Goal: Information Seeking & Learning: Learn about a topic

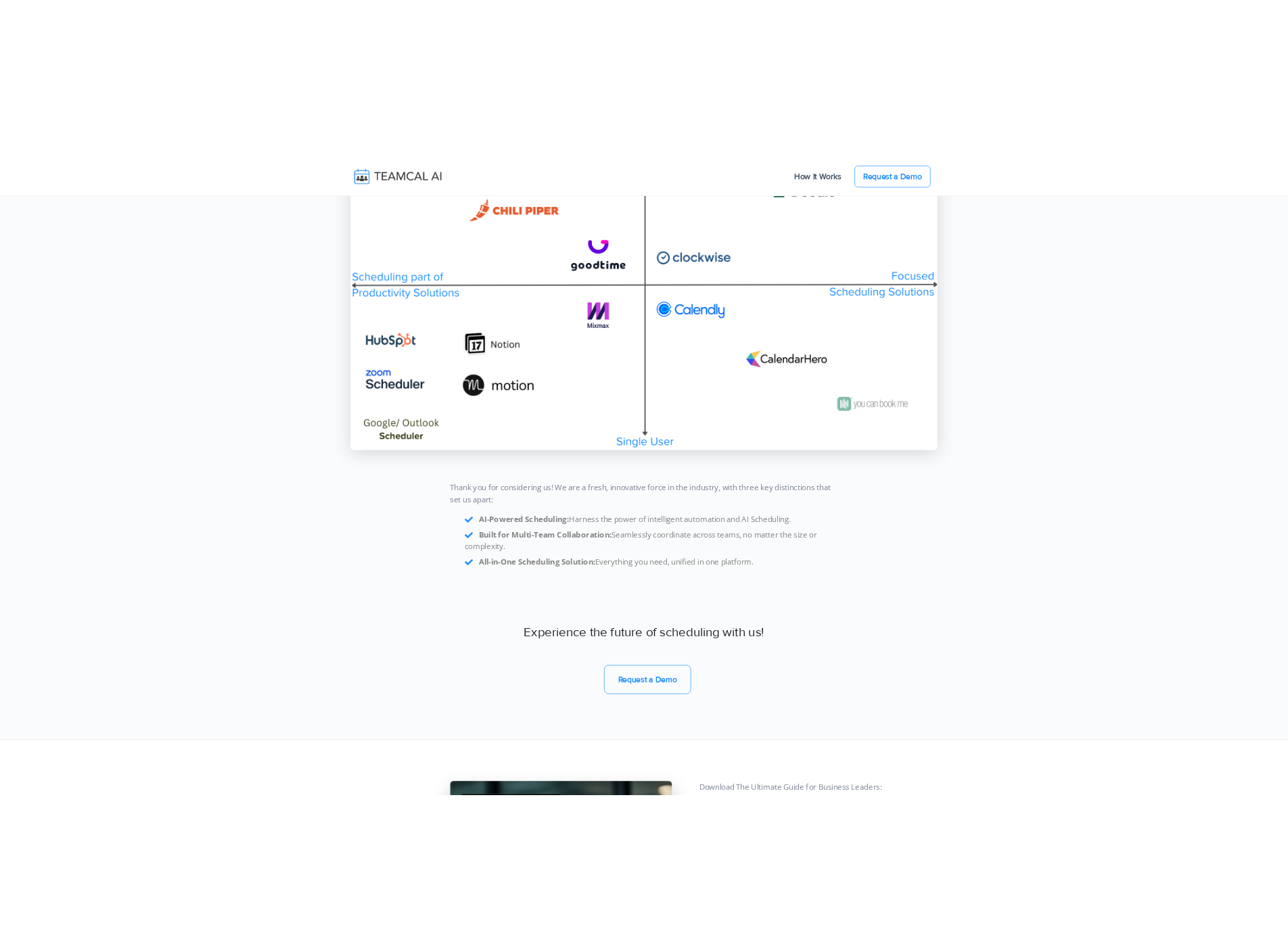
scroll to position [11372, 0]
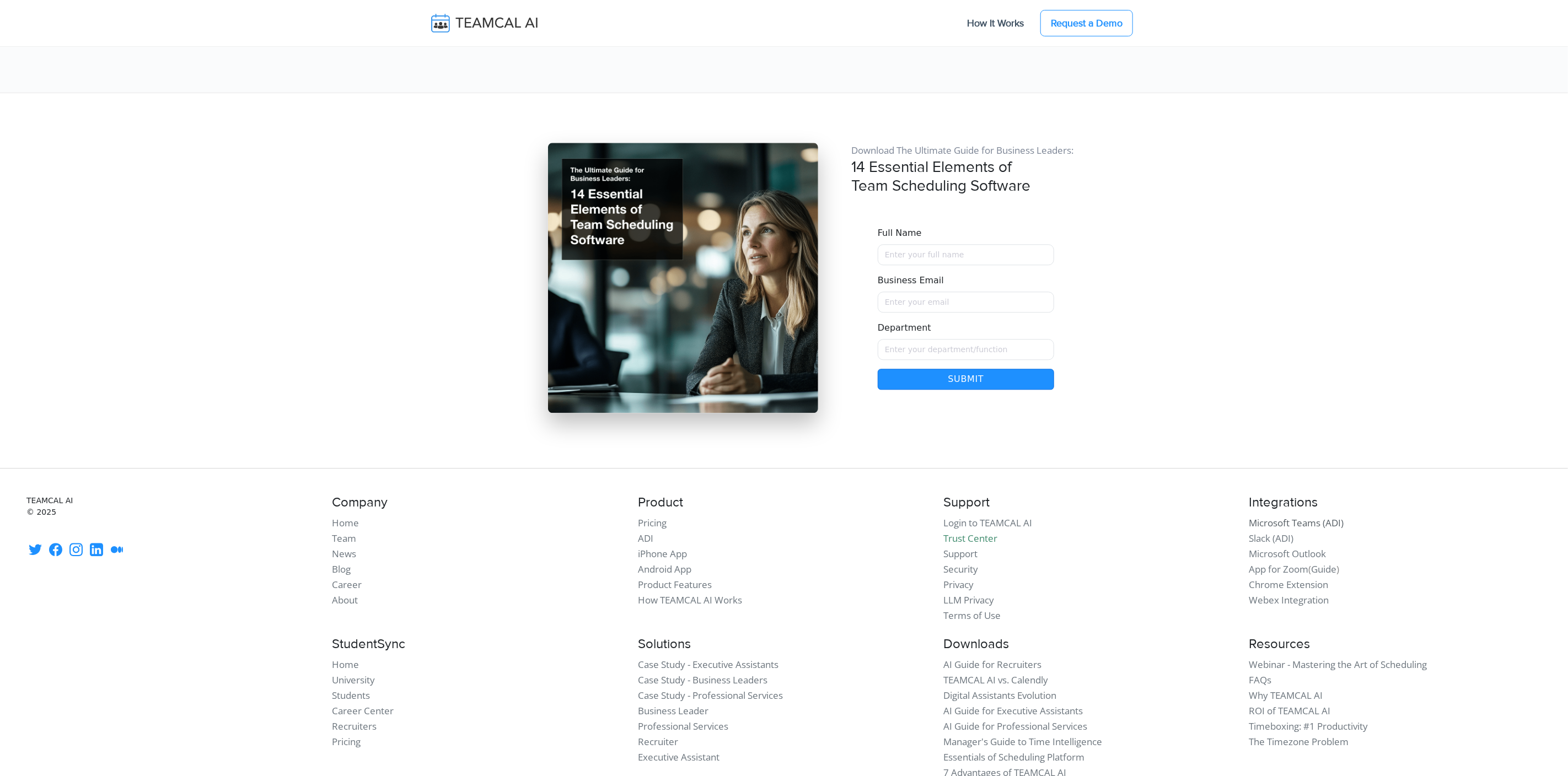
click at [1298, 517] on link "Microsoft Teams (ADI)" at bounding box center [1297, 523] width 95 height 13
click at [1274, 532] on link "Slack (ADI)" at bounding box center [1271, 538] width 44 height 13
click at [1276, 547] on link "Microsoft Outlook" at bounding box center [1287, 553] width 77 height 13
drag, startPoint x: 1282, startPoint y: 489, endPoint x: 1282, endPoint y: 509, distance: 20.0
click at [1282, 563] on link "App for Zoom" at bounding box center [1279, 569] width 60 height 13
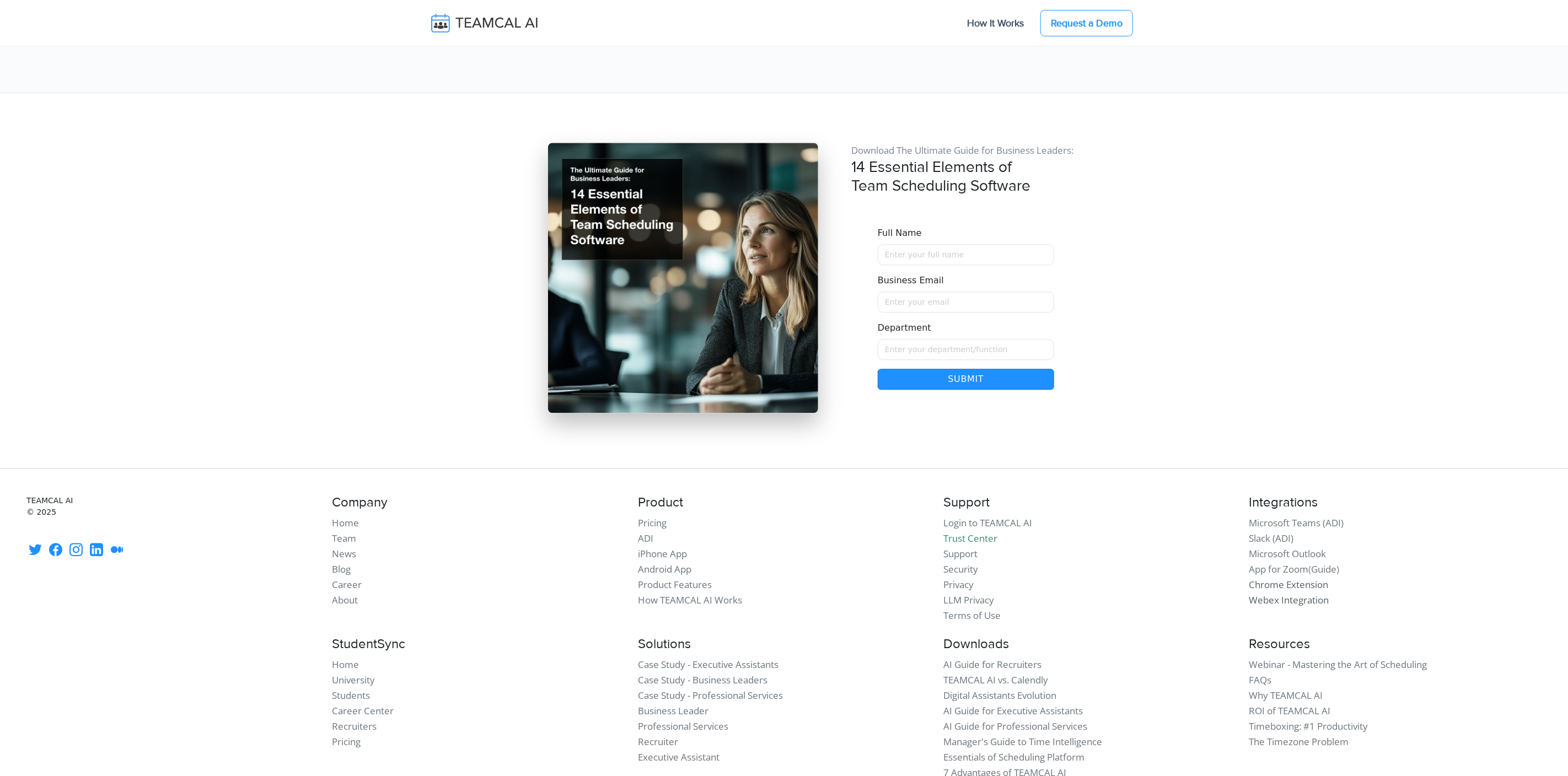
drag, startPoint x: 1284, startPoint y: 503, endPoint x: 1286, endPoint y: 517, distance: 14.1
click at [1284, 578] on link "Chrome Extension" at bounding box center [1289, 584] width 79 height 13
click at [1286, 594] on link "Webex Integration" at bounding box center [1289, 600] width 80 height 13
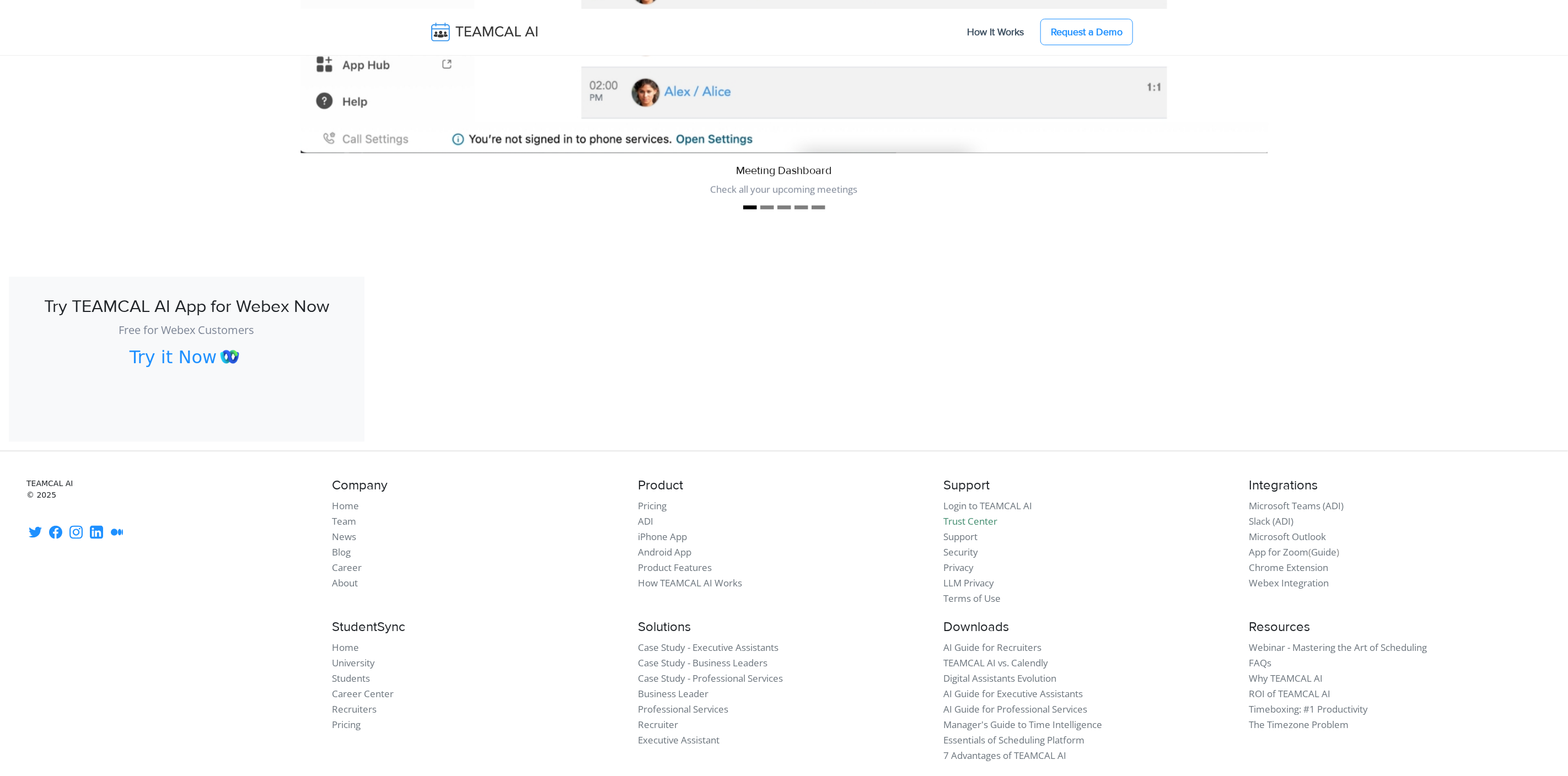
scroll to position [4500, 0]
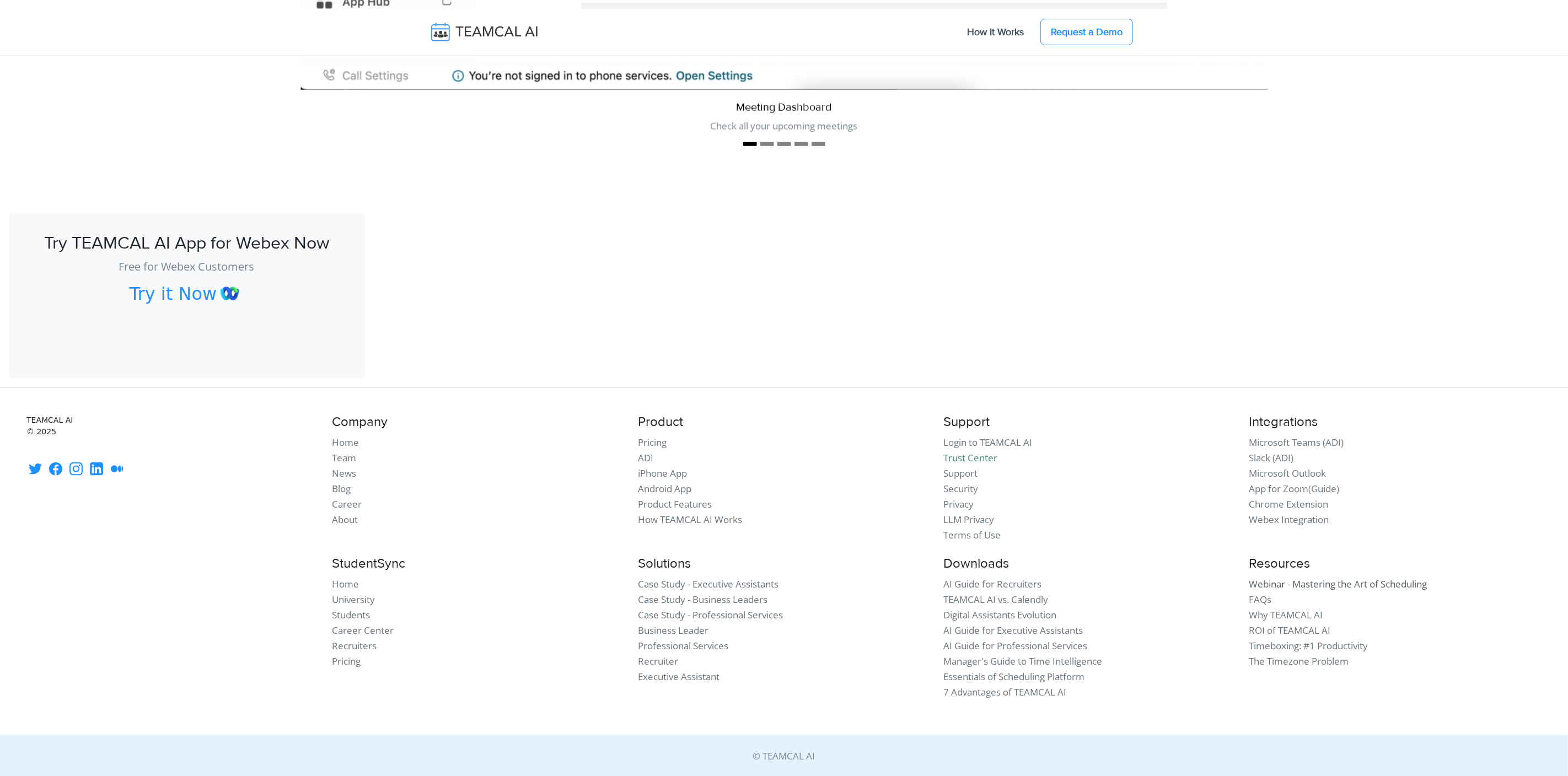
click at [1304, 584] on link "Webinar - Mastering the Art of Scheduling" at bounding box center [1338, 584] width 178 height 13
drag, startPoint x: 1261, startPoint y: 599, endPoint x: 1278, endPoint y: 614, distance: 22.7
click at [1261, 599] on link "FAQs" at bounding box center [1260, 599] width 23 height 13
click at [1278, 617] on link "Why TEAMCAL AI" at bounding box center [1286, 615] width 74 height 13
drag, startPoint x: 1279, startPoint y: 629, endPoint x: 1283, endPoint y: 654, distance: 25.3
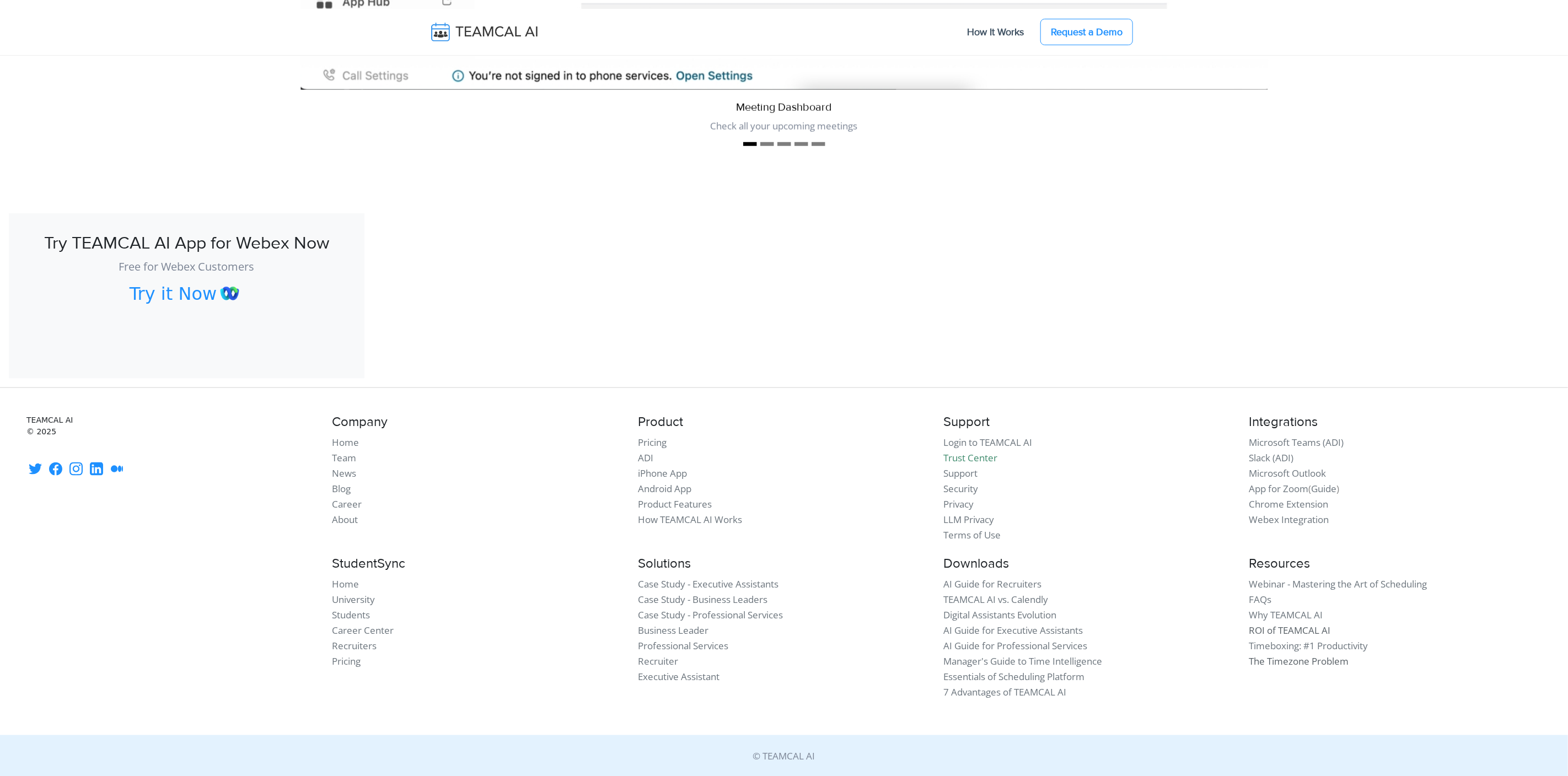
click at [1279, 629] on link "ROI of TEAMCAL AI" at bounding box center [1290, 630] width 82 height 13
drag, startPoint x: 1284, startPoint y: 648, endPoint x: 1284, endPoint y: 655, distance: 7.0
click at [1284, 648] on link "Timeboxing: #1 Productivity" at bounding box center [1309, 646] width 119 height 13
click at [1285, 666] on link "The Timezone Problem" at bounding box center [1299, 661] width 100 height 13
click at [1307, 445] on link "Microsoft Teams (ADI)" at bounding box center [1297, 442] width 95 height 13
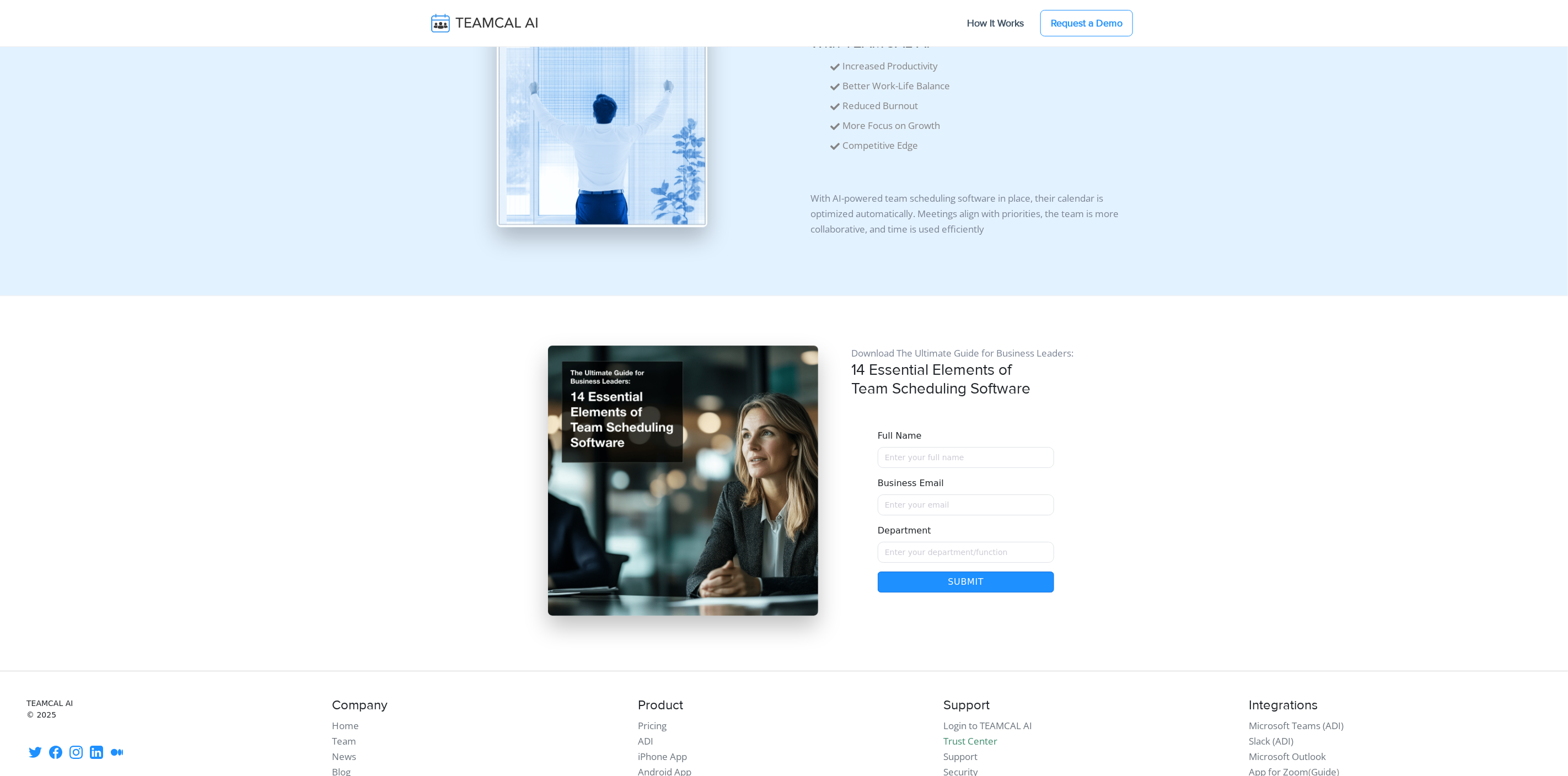
scroll to position [6538, 0]
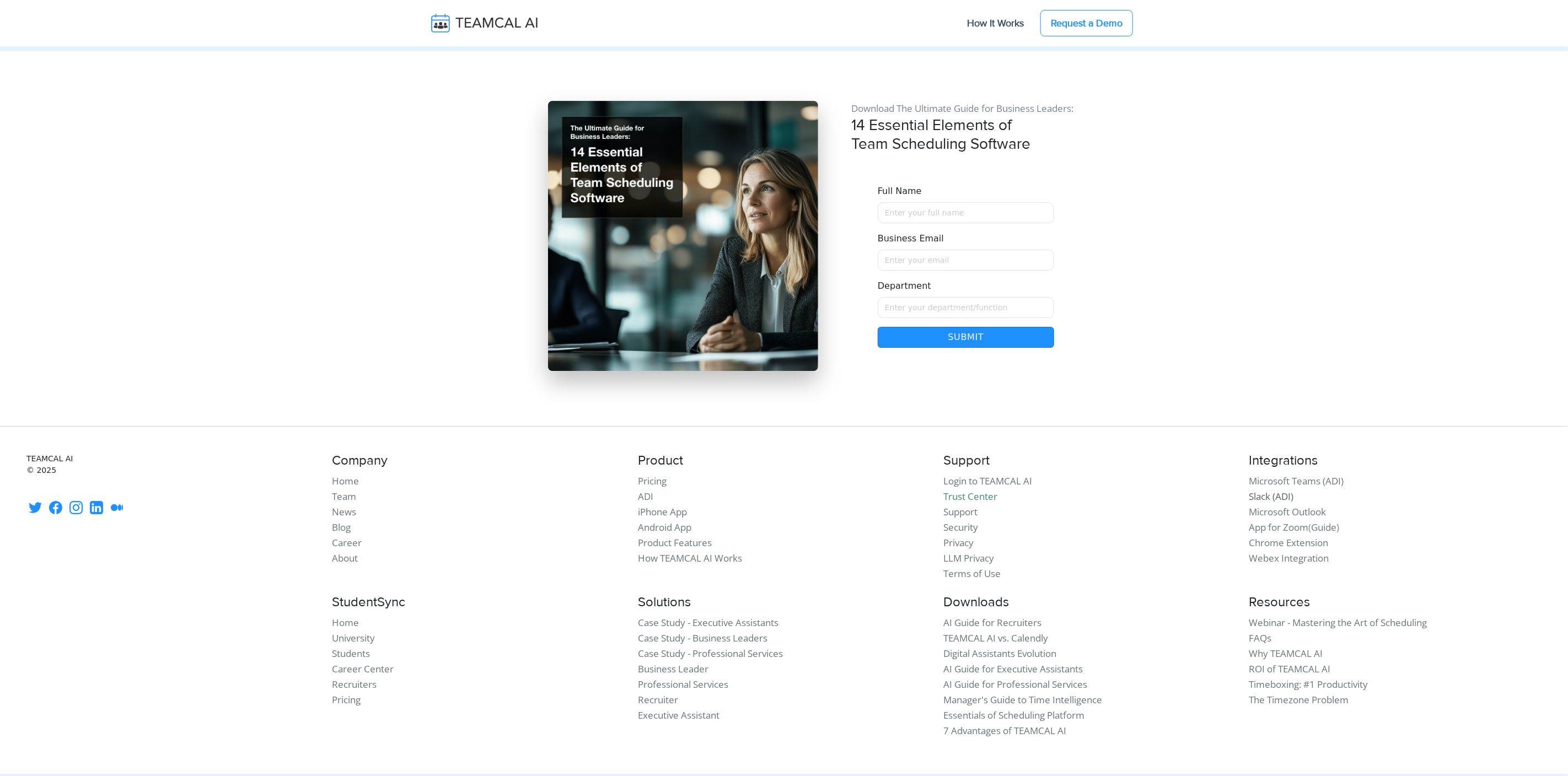
click at [1267, 490] on link "Slack (ADI)" at bounding box center [1271, 496] width 44 height 13
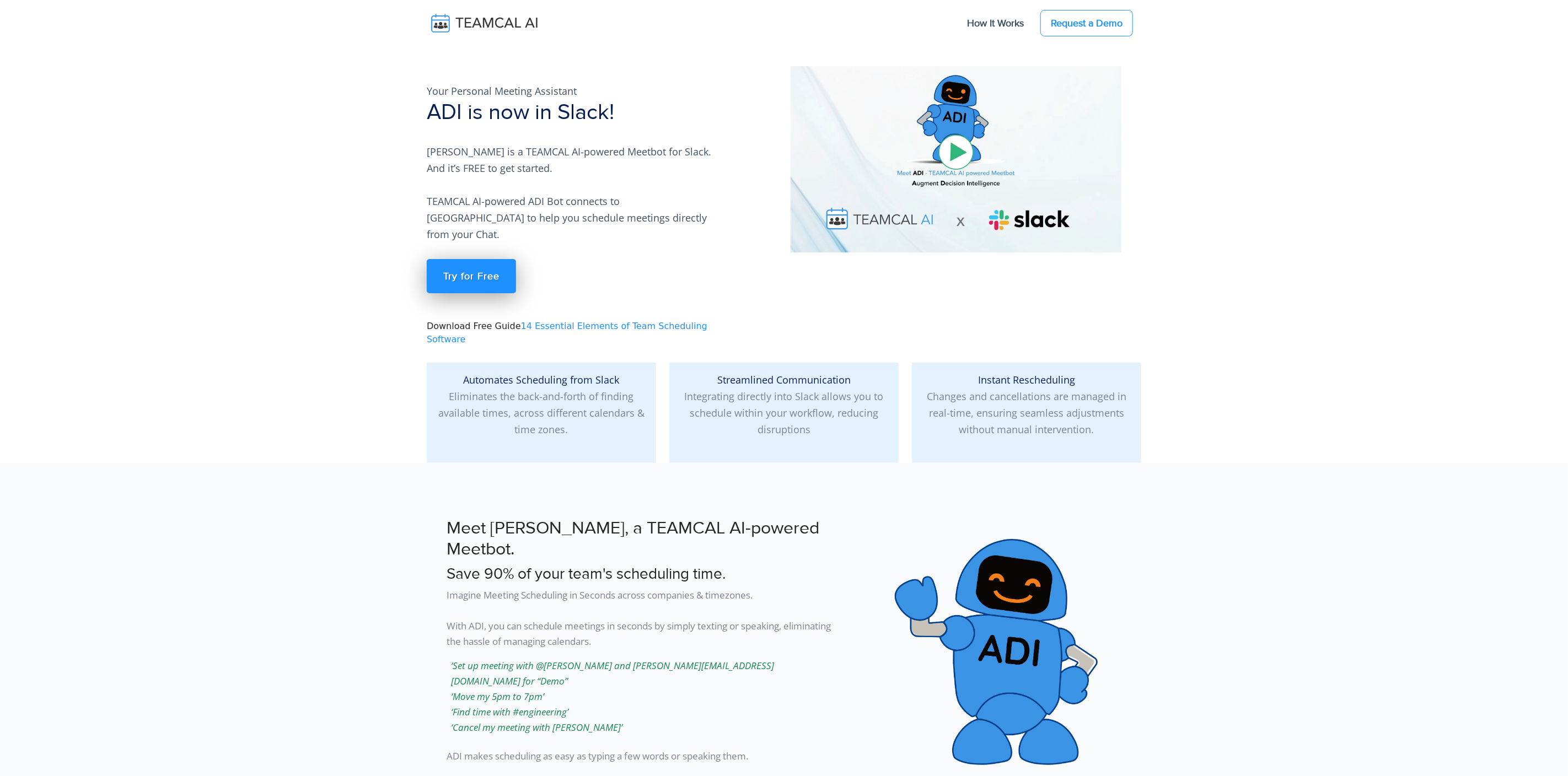
drag, startPoint x: 1006, startPoint y: 26, endPoint x: 1042, endPoint y: 57, distance: 47.5
click at [1005, 26] on link "How It Works" at bounding box center [996, 23] width 79 height 23
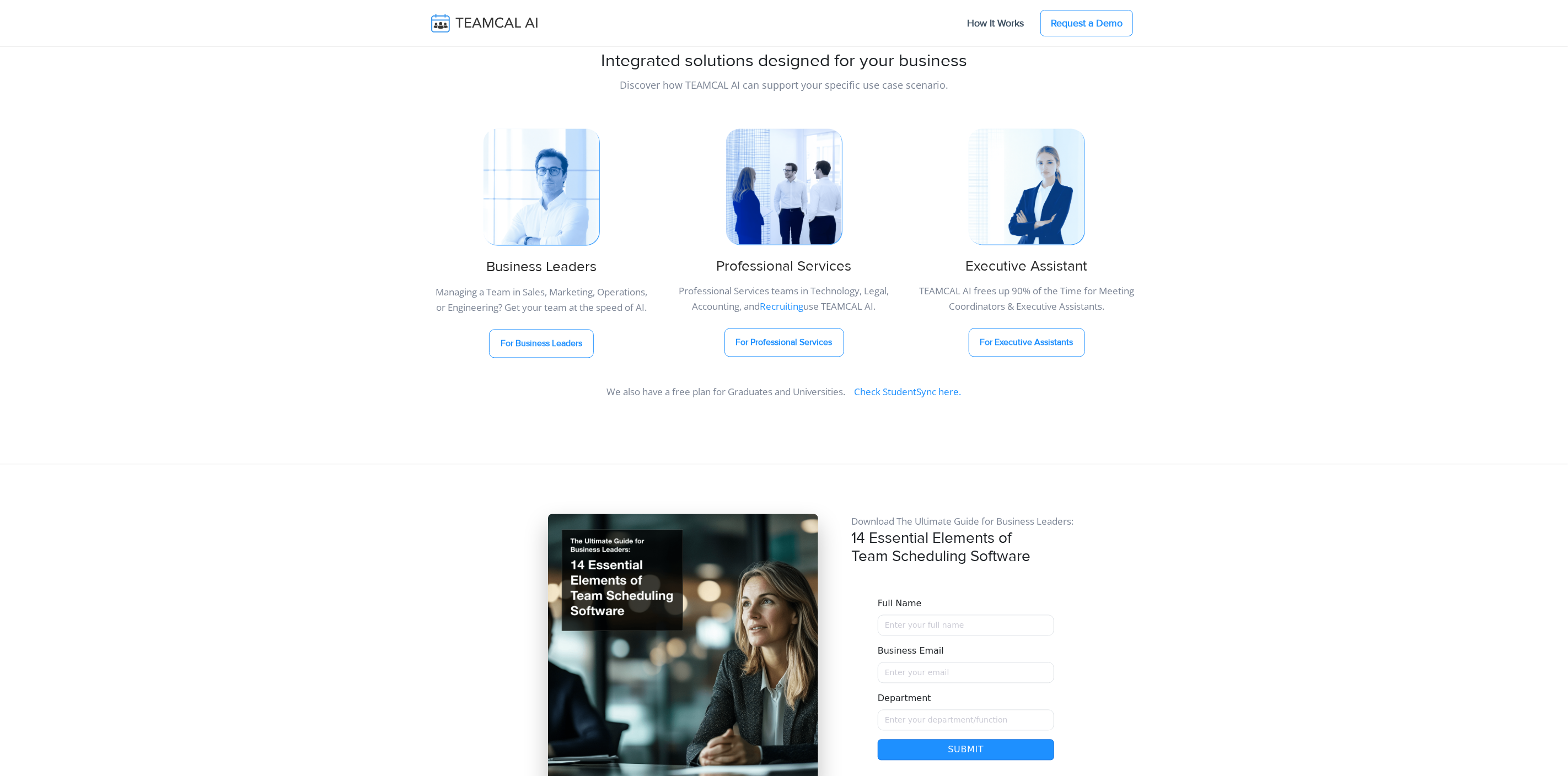
scroll to position [9076, 0]
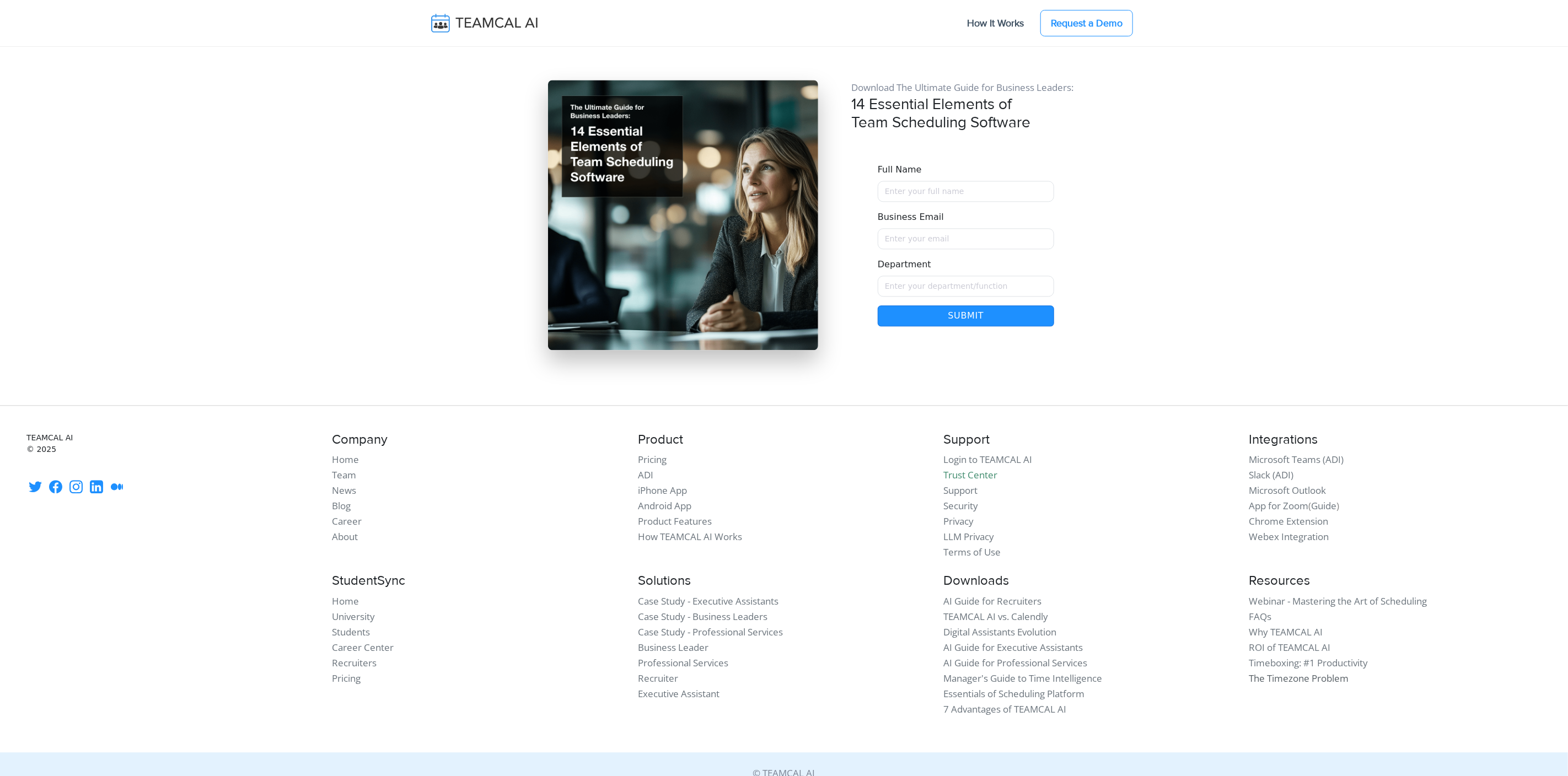
drag, startPoint x: 1300, startPoint y: 663, endPoint x: 1317, endPoint y: 659, distance: 17.5
click at [1300, 672] on link "The Timezone Problem" at bounding box center [1299, 678] width 100 height 13
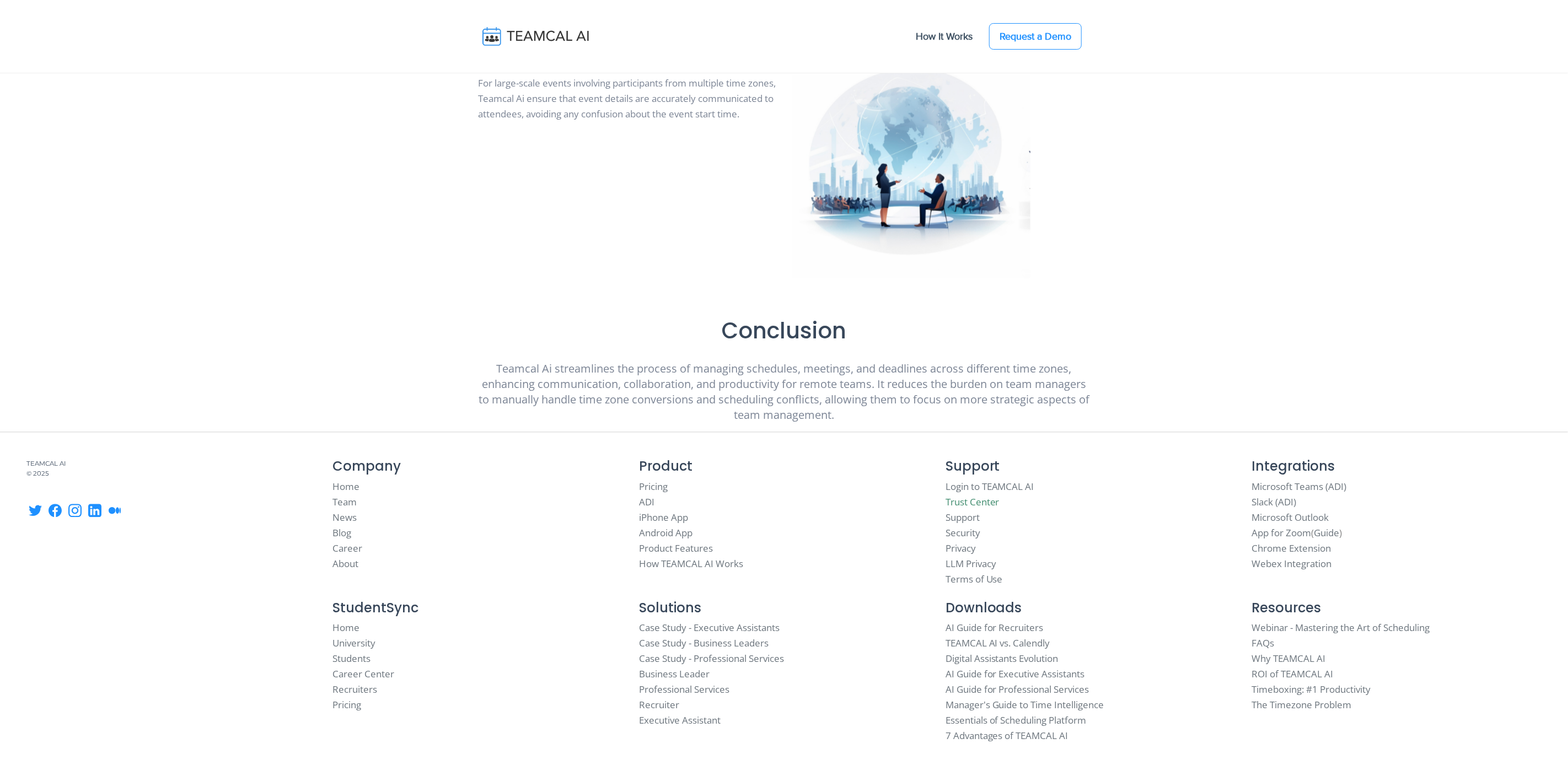
scroll to position [5566, 0]
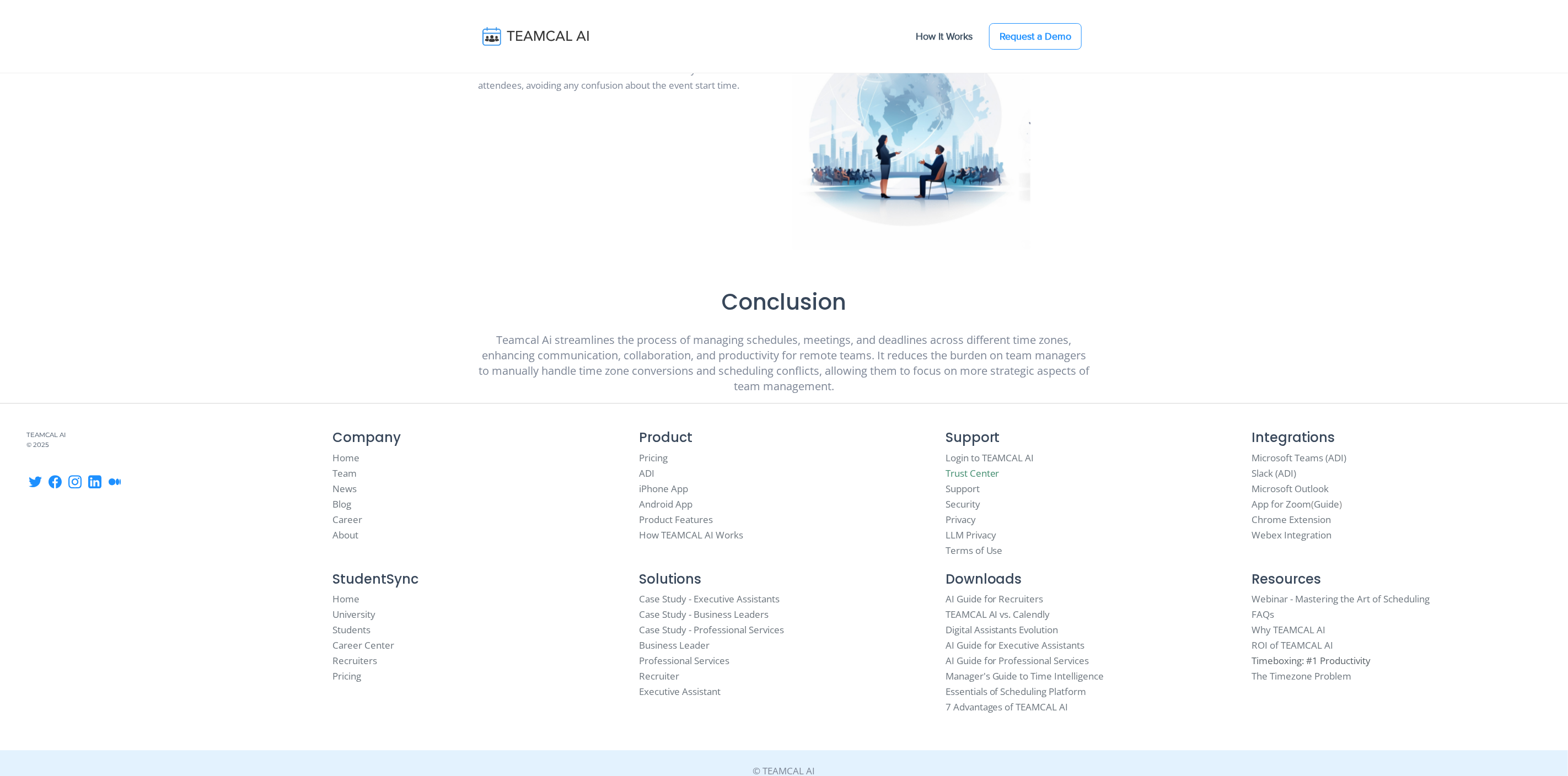
click at [1325, 654] on link "Timeboxing: #1 Productivity" at bounding box center [1311, 660] width 119 height 13
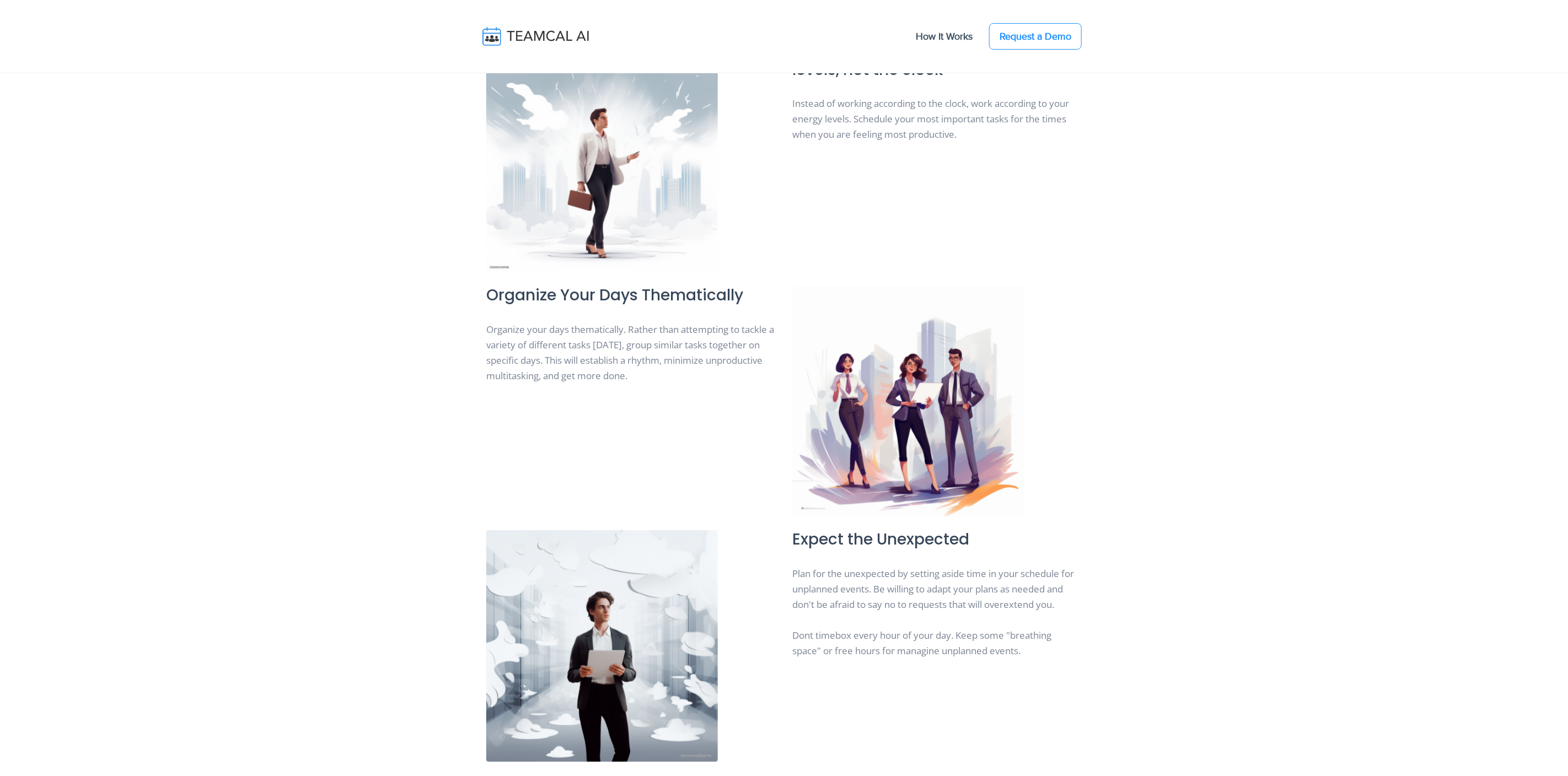
scroll to position [5044, 0]
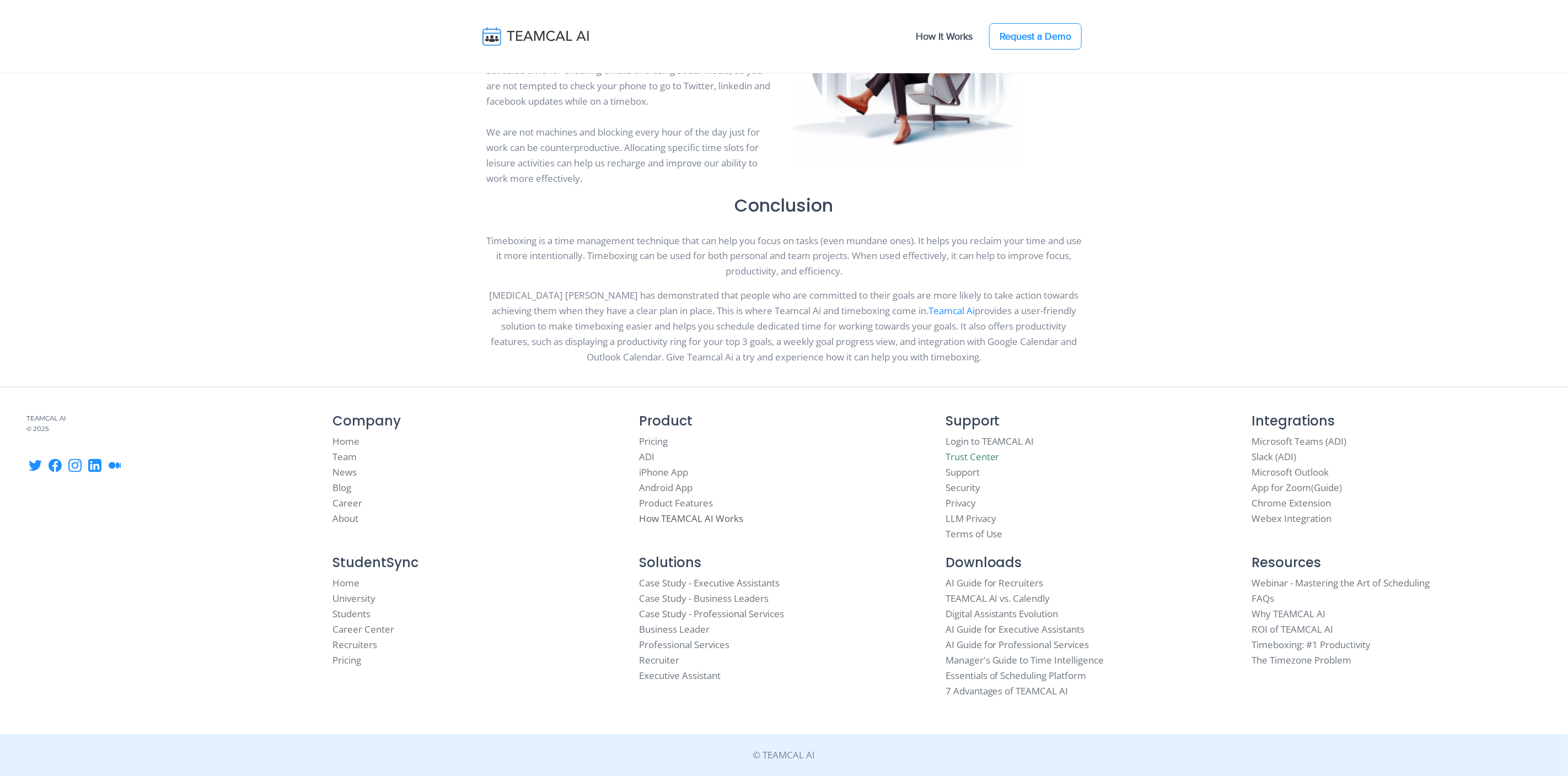
click at [671, 523] on link "How TEAMCAL AI Works" at bounding box center [691, 519] width 104 height 13
click at [670, 504] on link "Product Features" at bounding box center [676, 503] width 74 height 13
click at [663, 487] on link "Android App" at bounding box center [666, 488] width 54 height 13
click at [657, 466] on link "iPhone App" at bounding box center [663, 472] width 49 height 13
click at [645, 455] on link "ADI" at bounding box center [646, 457] width 15 height 13
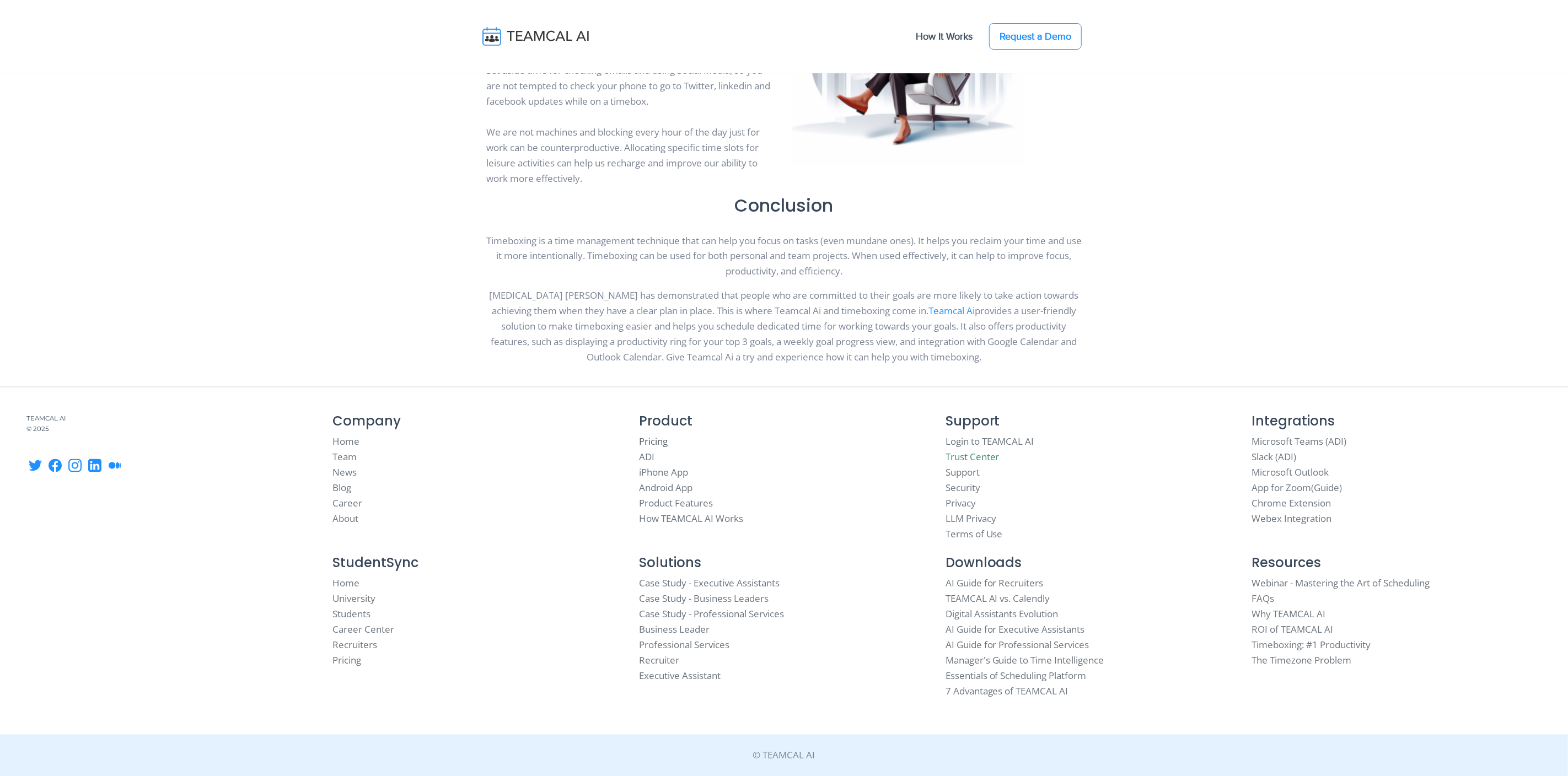
click at [649, 438] on link "Pricing" at bounding box center [653, 442] width 29 height 13
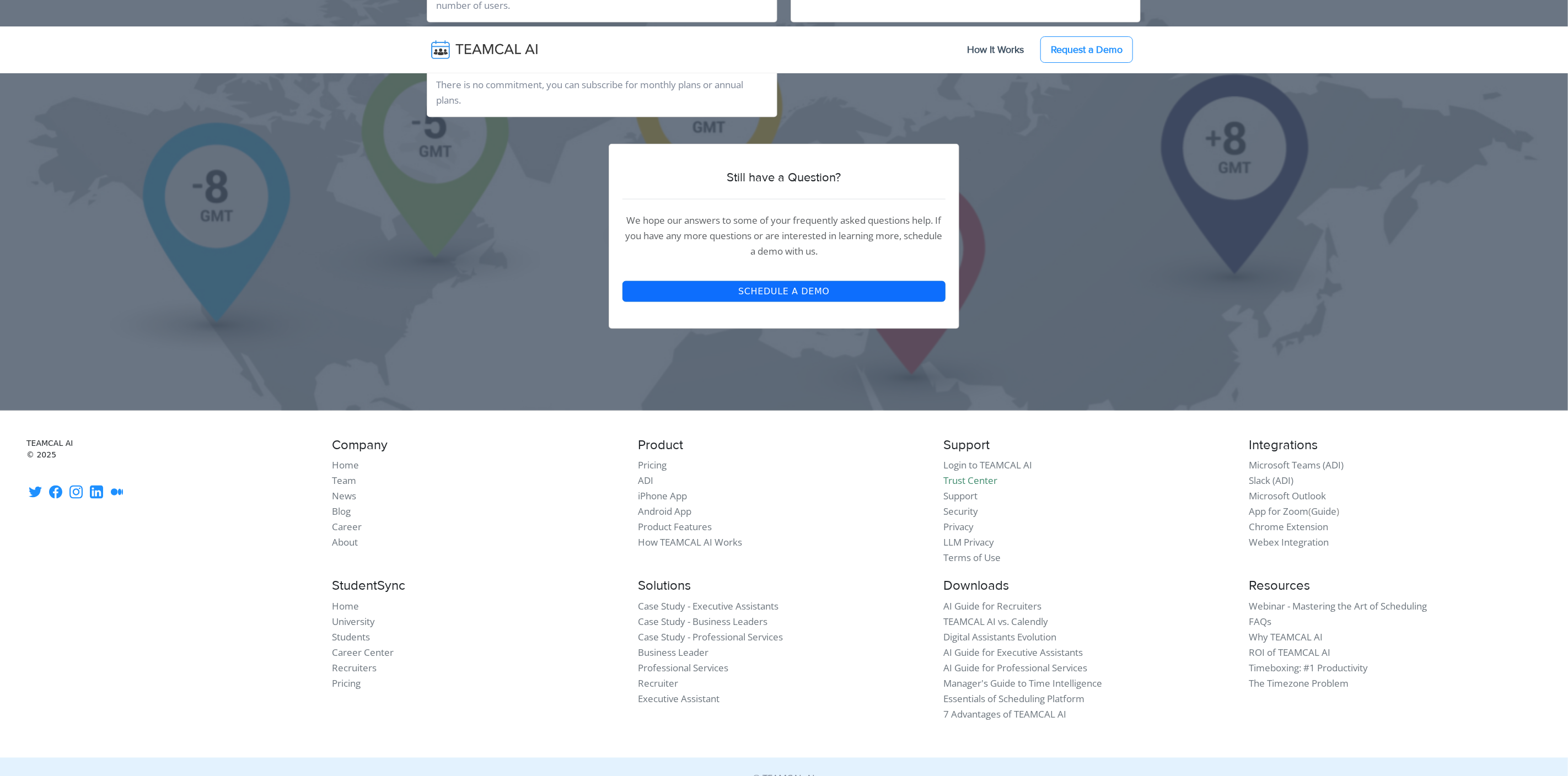
scroll to position [1181, 0]
drag, startPoint x: 356, startPoint y: 618, endPoint x: 357, endPoint y: 627, distance: 9.1
click at [356, 618] on link "University" at bounding box center [353, 623] width 43 height 13
drag, startPoint x: 354, startPoint y: 637, endPoint x: 354, endPoint y: 648, distance: 11.0
click at [354, 637] on link "Students" at bounding box center [351, 638] width 38 height 13
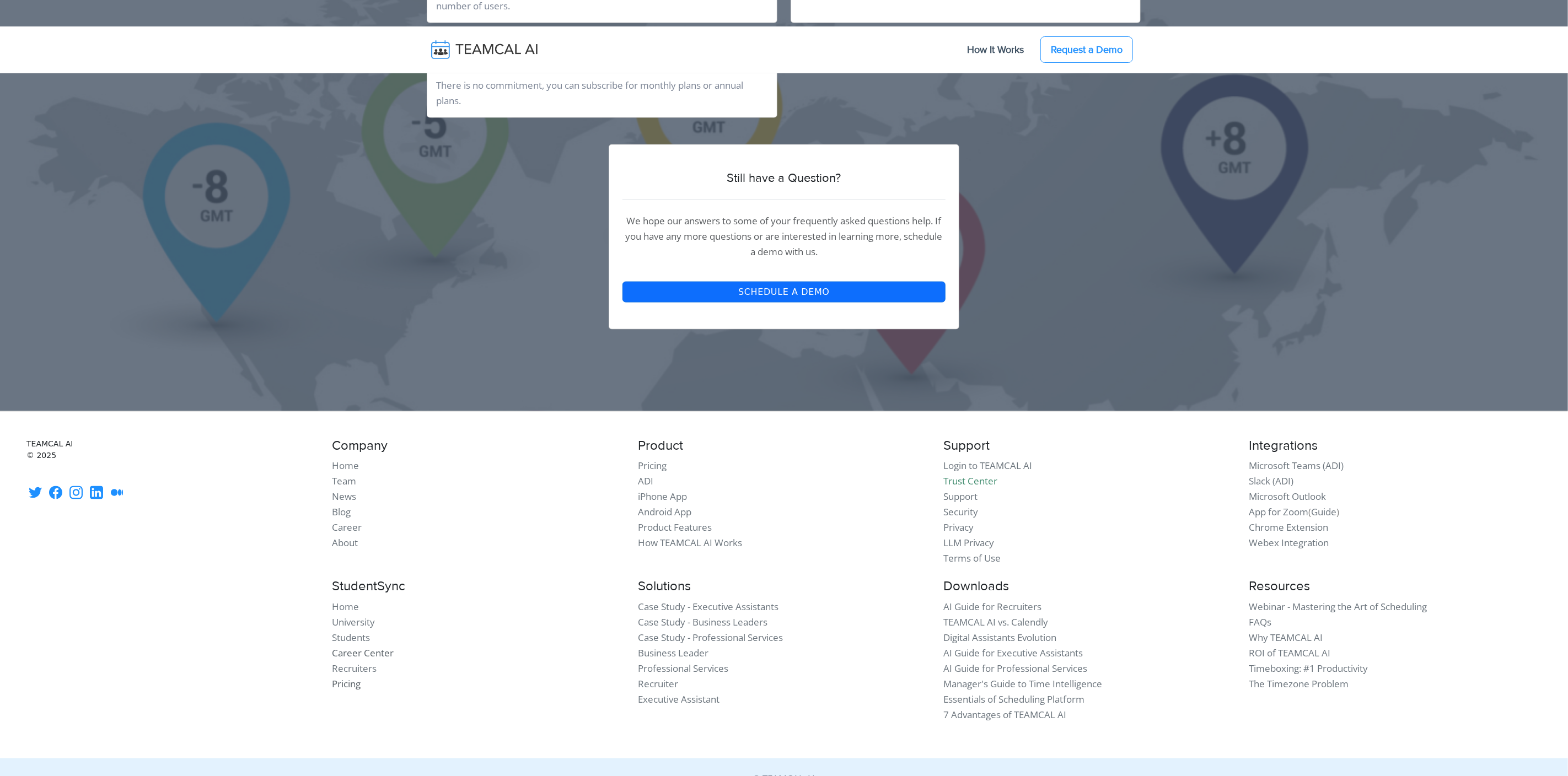
drag, startPoint x: 354, startPoint y: 649, endPoint x: 351, endPoint y: 676, distance: 27.2
click at [354, 649] on link "Career Center" at bounding box center [362, 653] width 61 height 13
click at [351, 667] on link "Recruiters" at bounding box center [354, 669] width 44 height 13
click at [349, 682] on link "Pricing" at bounding box center [346, 684] width 29 height 13
drag, startPoint x: 346, startPoint y: 607, endPoint x: 352, endPoint y: 549, distance: 58.3
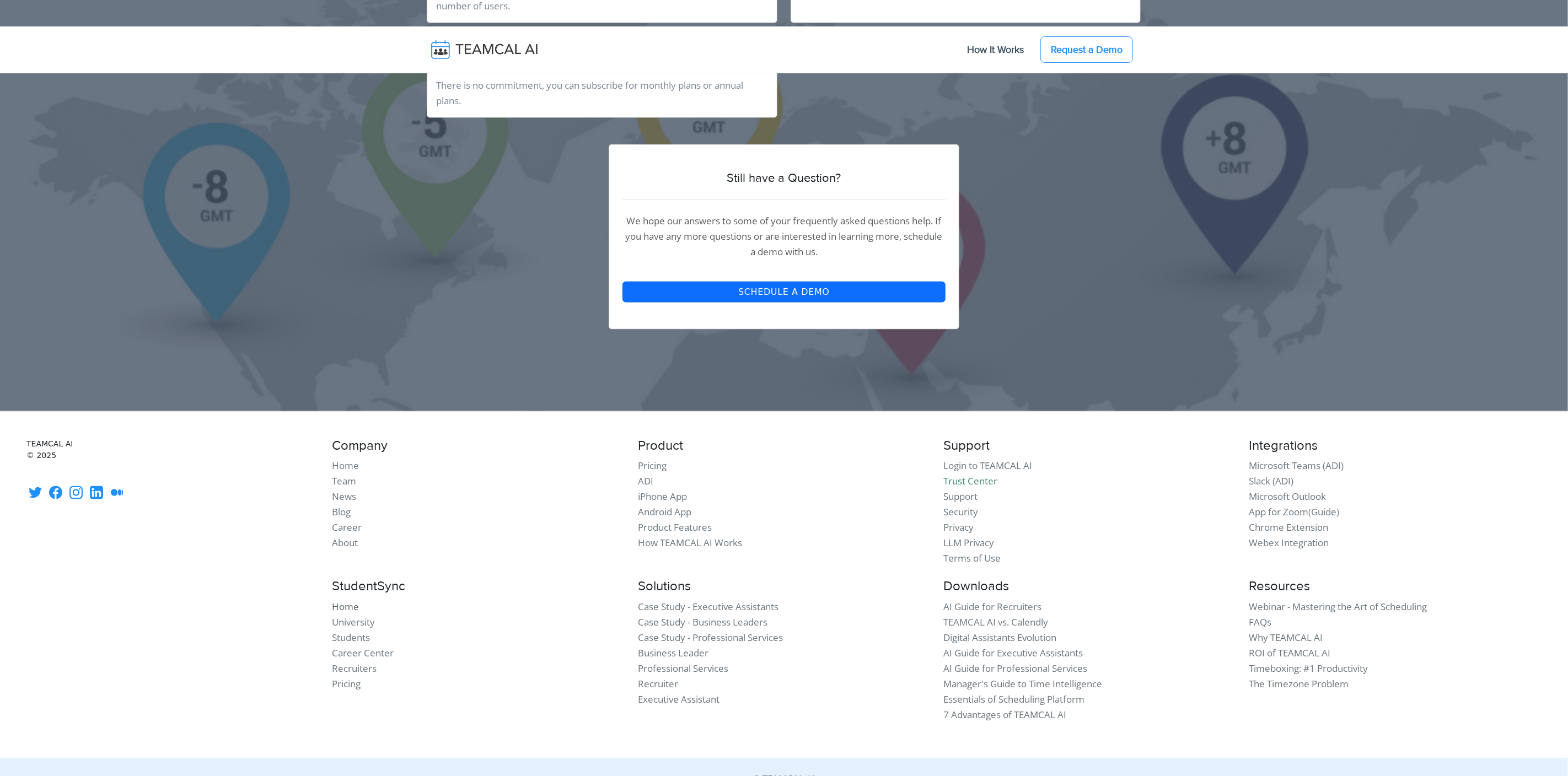
click at [346, 607] on link "Home" at bounding box center [345, 607] width 27 height 13
drag, startPoint x: 351, startPoint y: 539, endPoint x: 350, endPoint y: 523, distance: 16.0
click at [350, 539] on link "About" at bounding box center [345, 542] width 26 height 13
click at [349, 523] on link "Career" at bounding box center [346, 527] width 30 height 13
click at [343, 508] on link "Blog" at bounding box center [341, 512] width 19 height 13
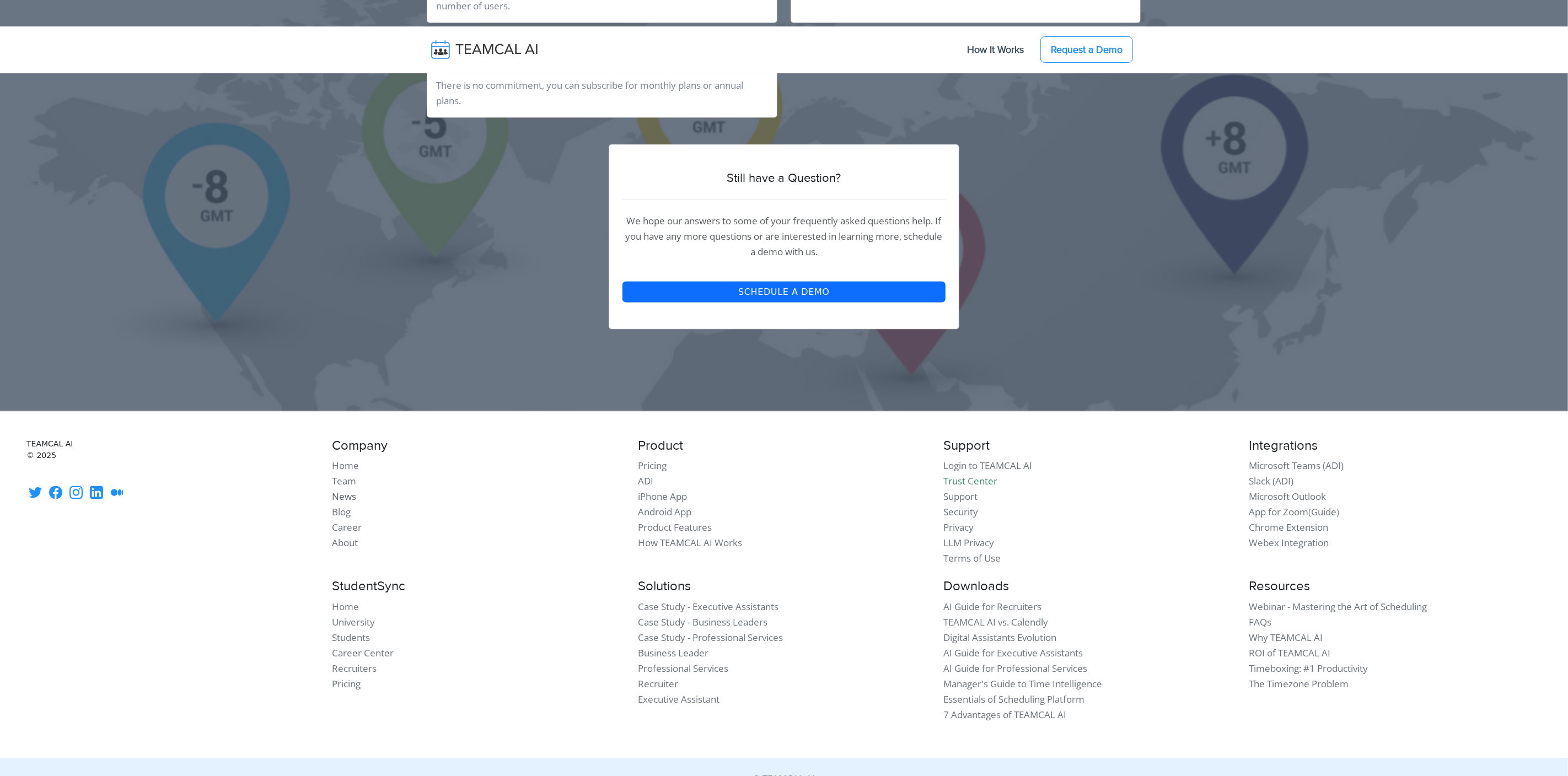
click at [346, 491] on link "News" at bounding box center [344, 496] width 24 height 13
click at [347, 475] on link "Team" at bounding box center [344, 481] width 24 height 13
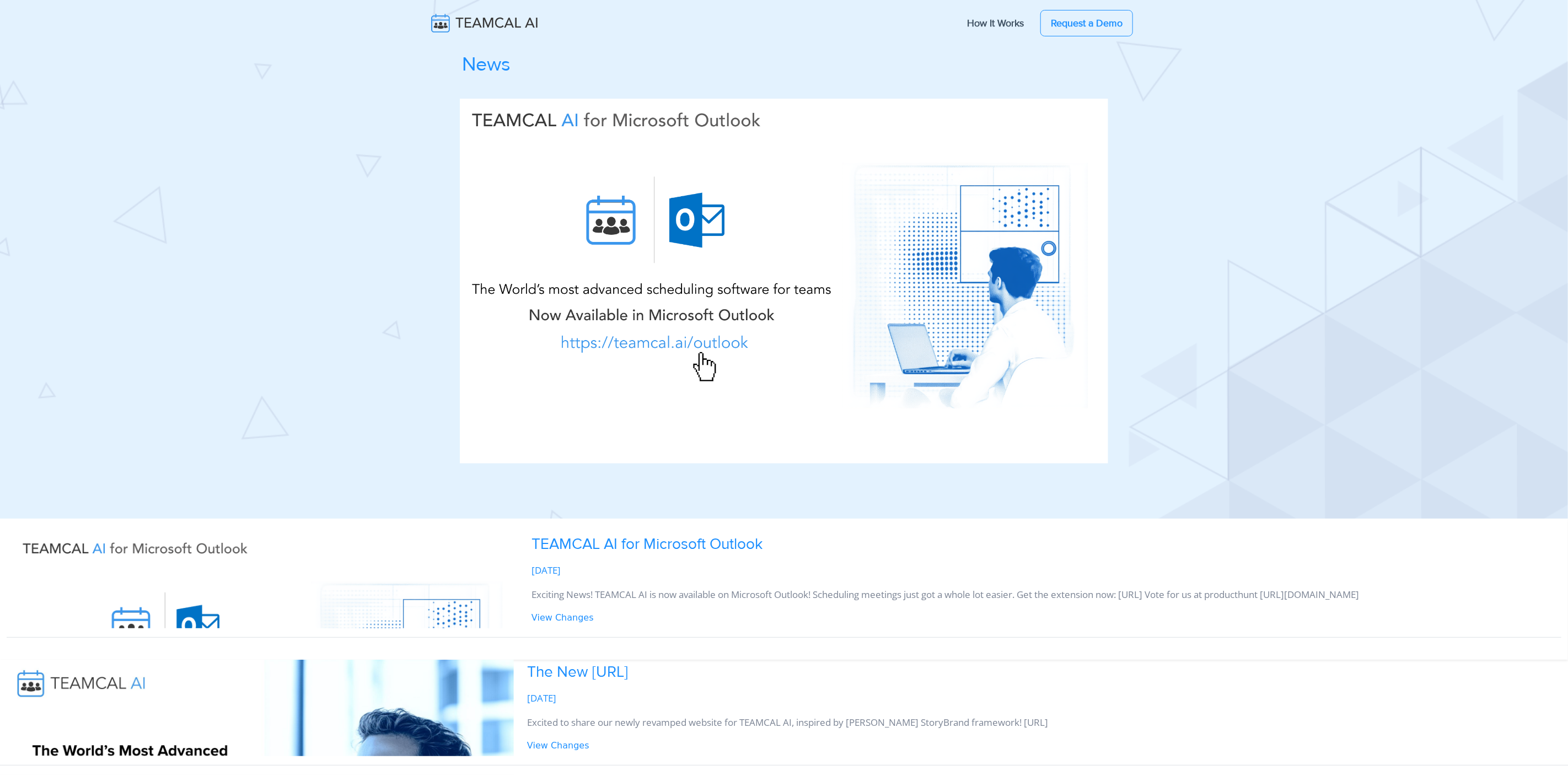
scroll to position [787, 0]
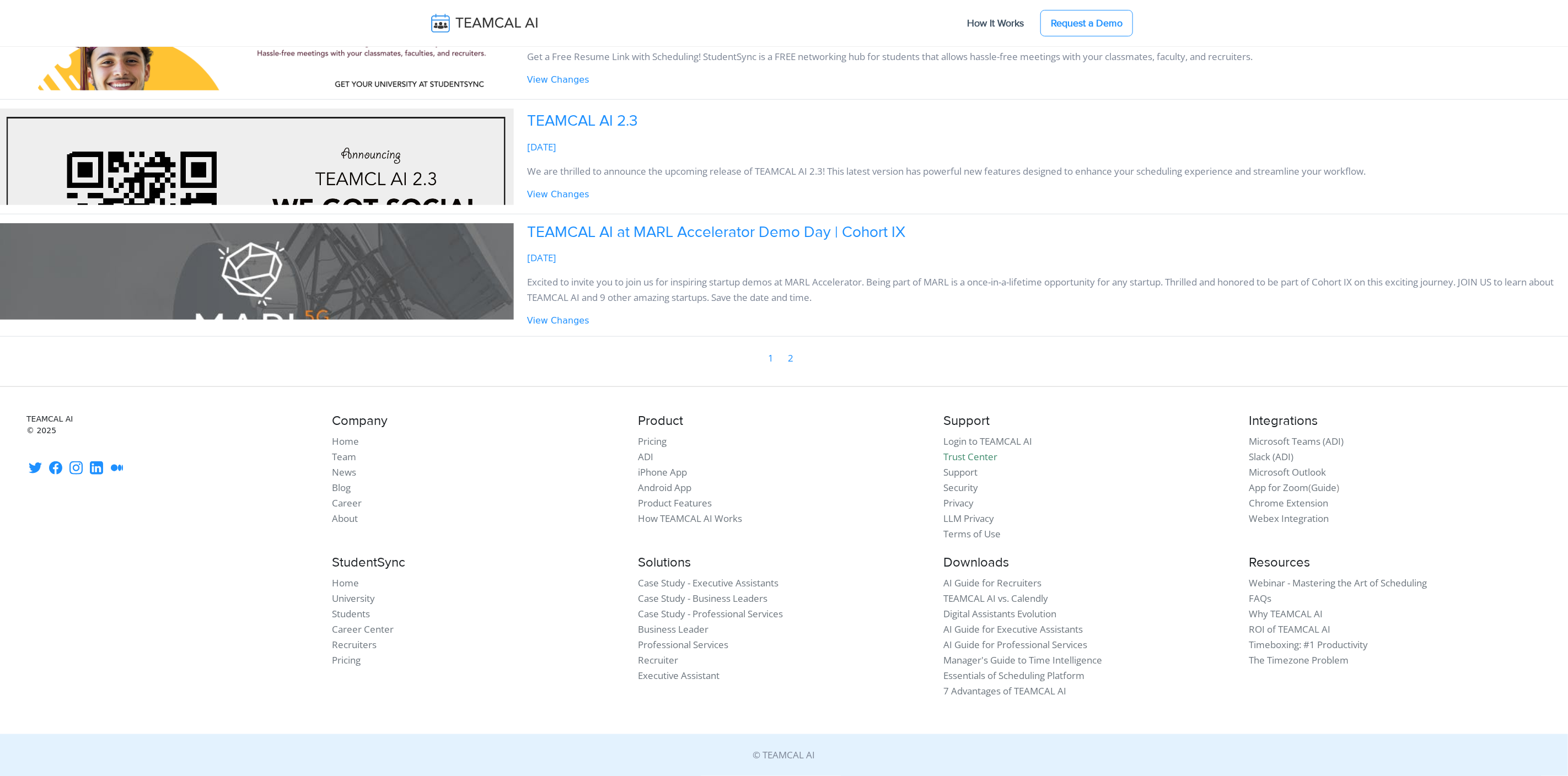
click at [789, 359] on link "2" at bounding box center [790, 358] width 7 height 16
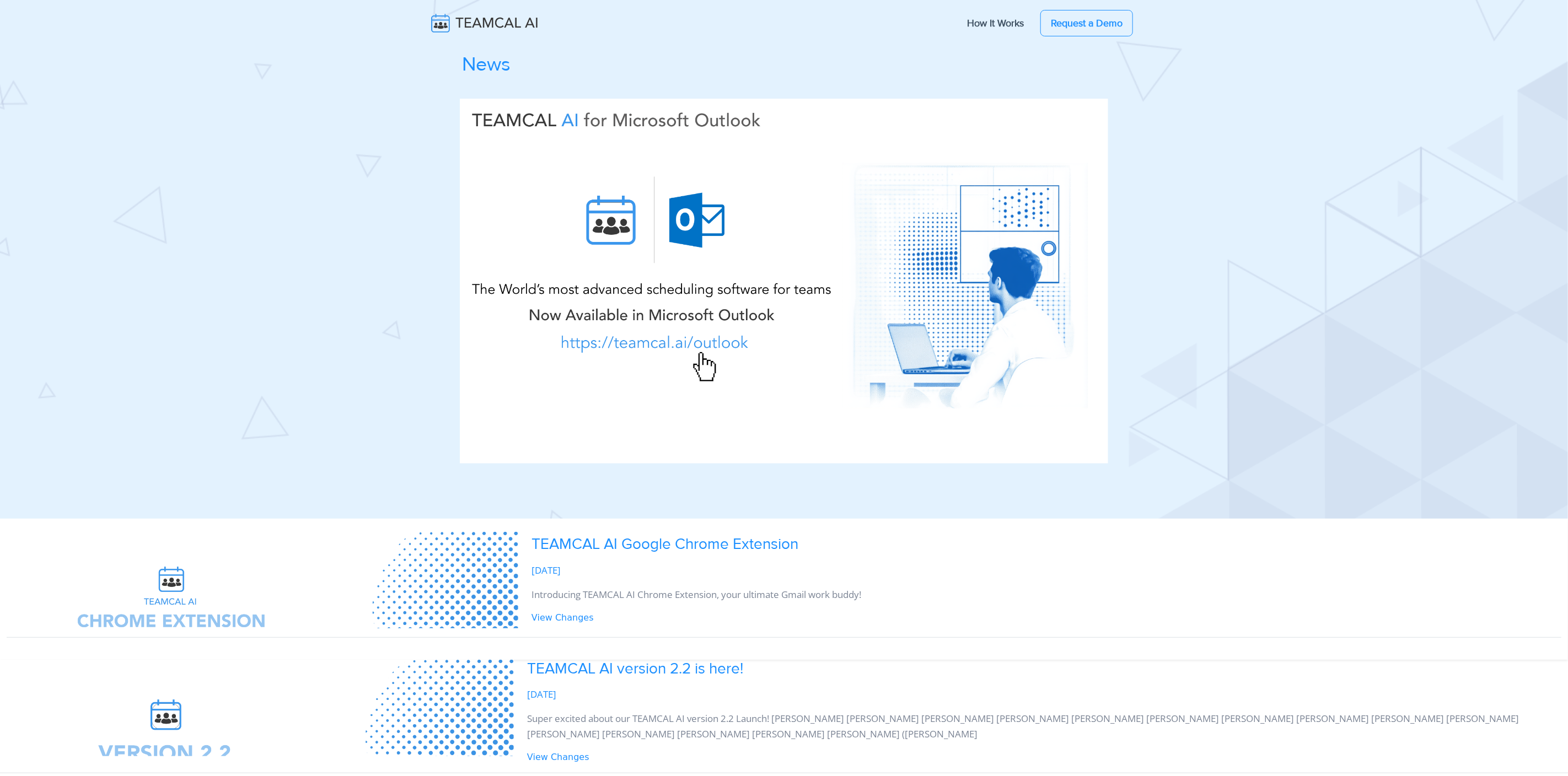
scroll to position [550, 0]
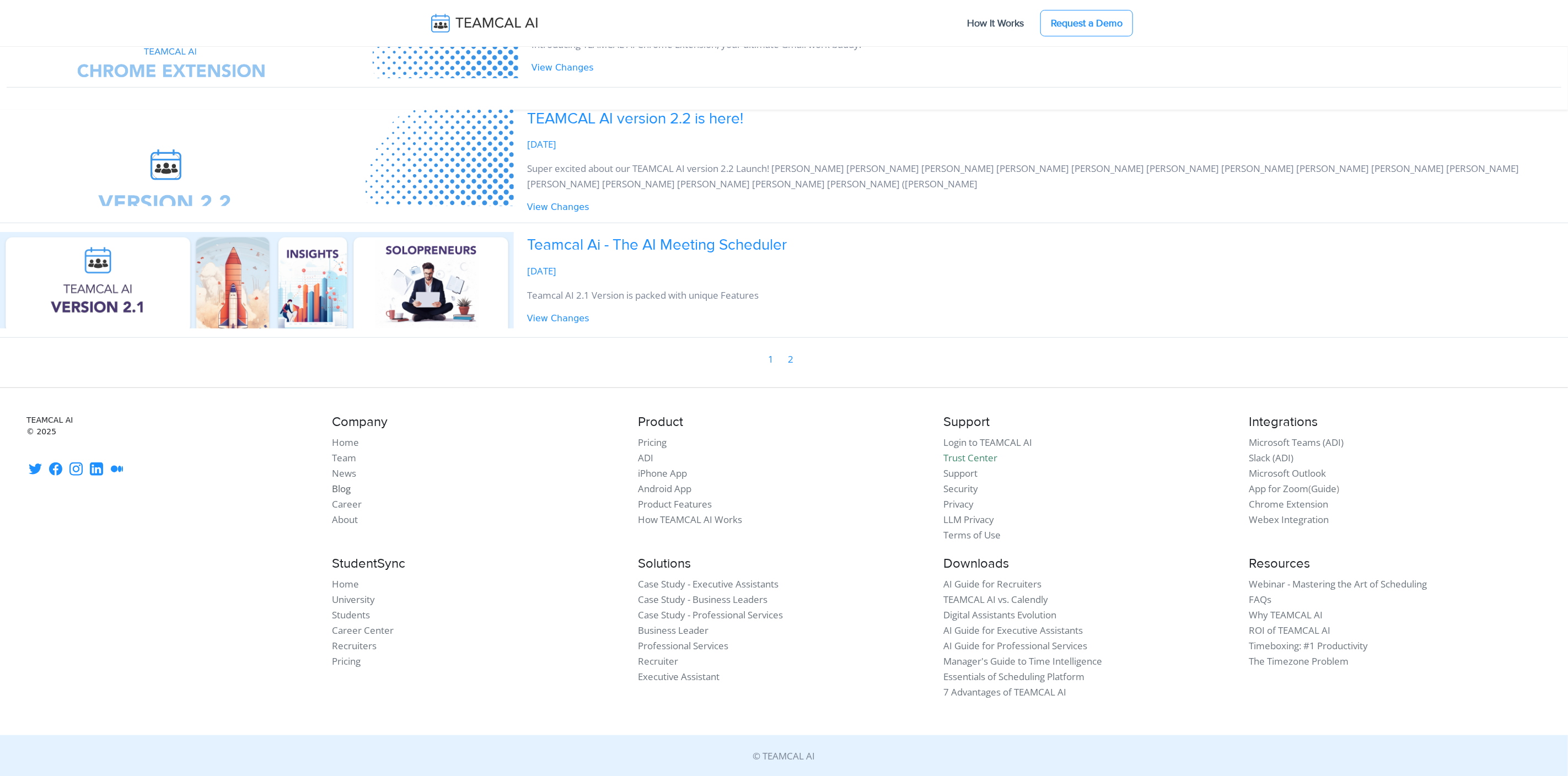
click at [339, 488] on link "Blog" at bounding box center [341, 489] width 19 height 13
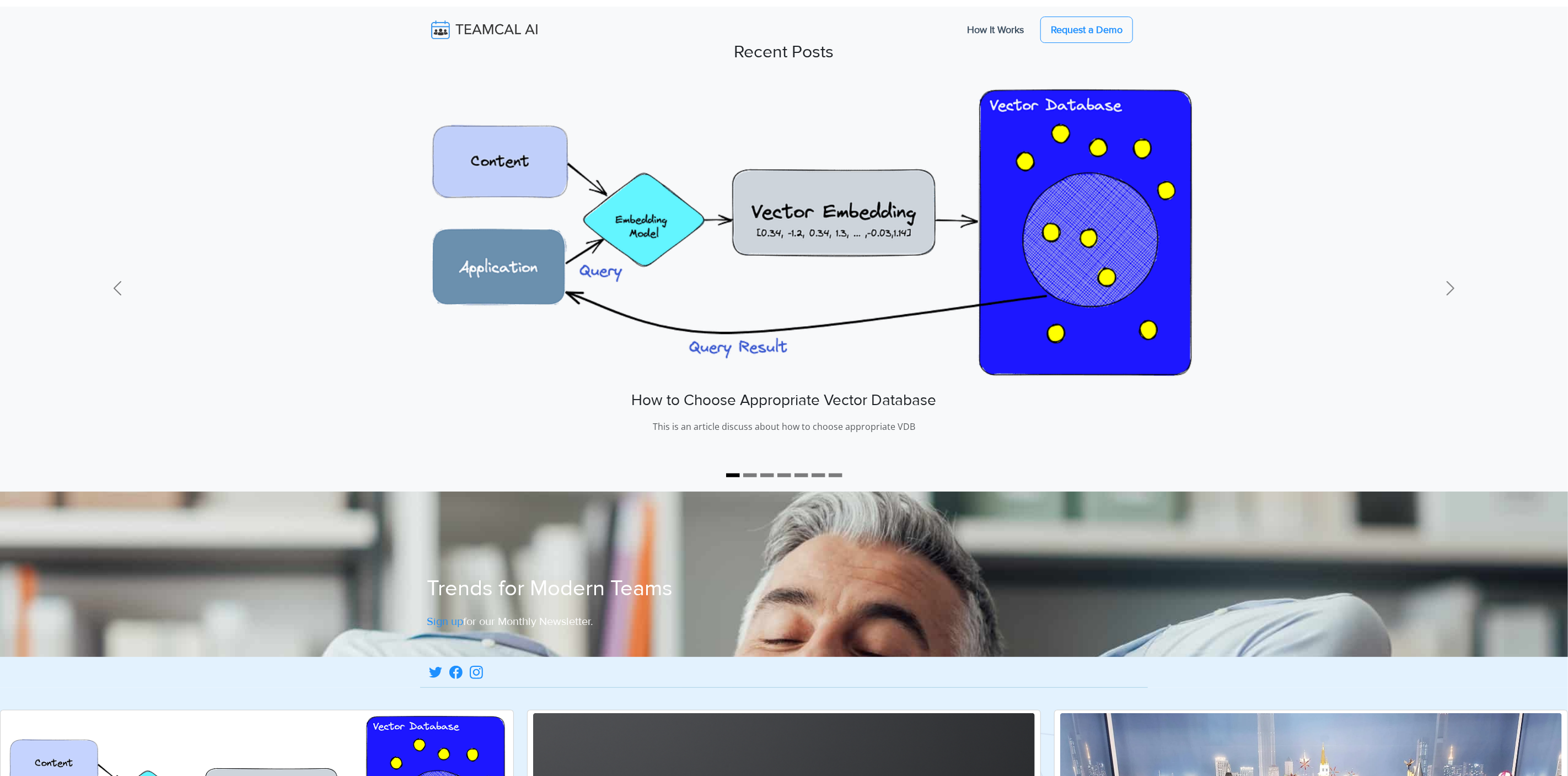
scroll to position [1306, 0]
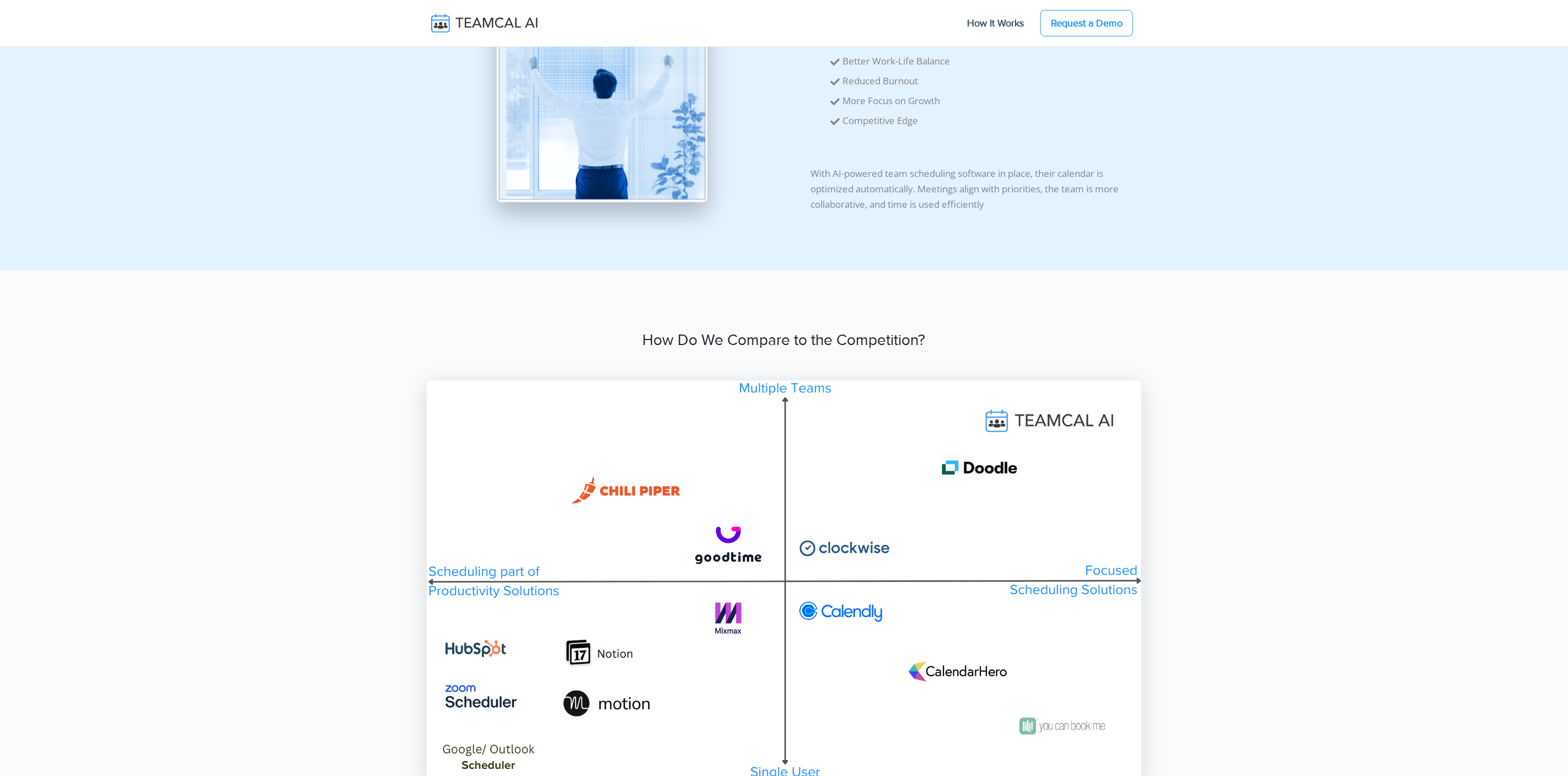
scroll to position [9269, 0]
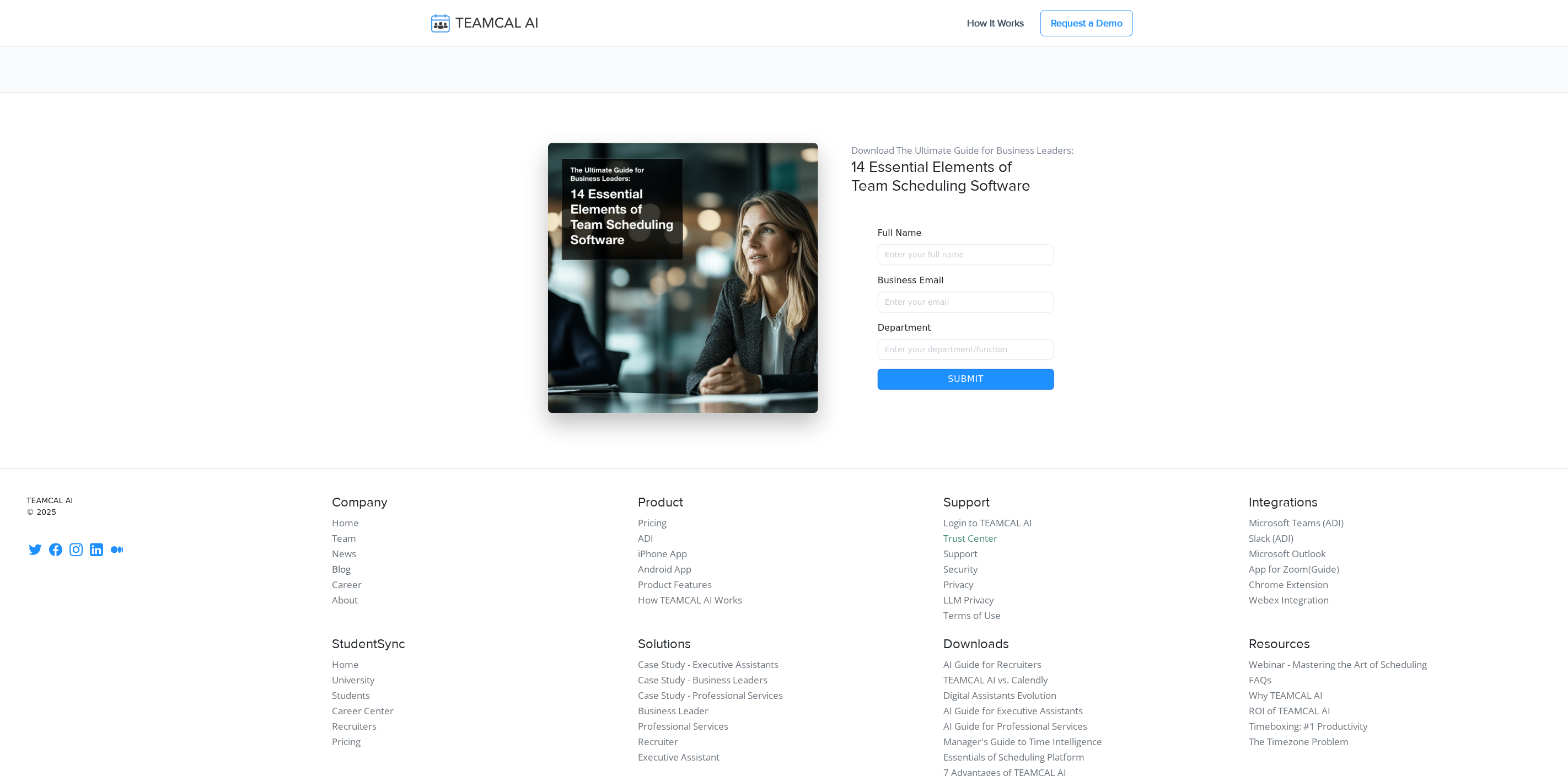
click at [342, 563] on link "Blog" at bounding box center [341, 569] width 19 height 13
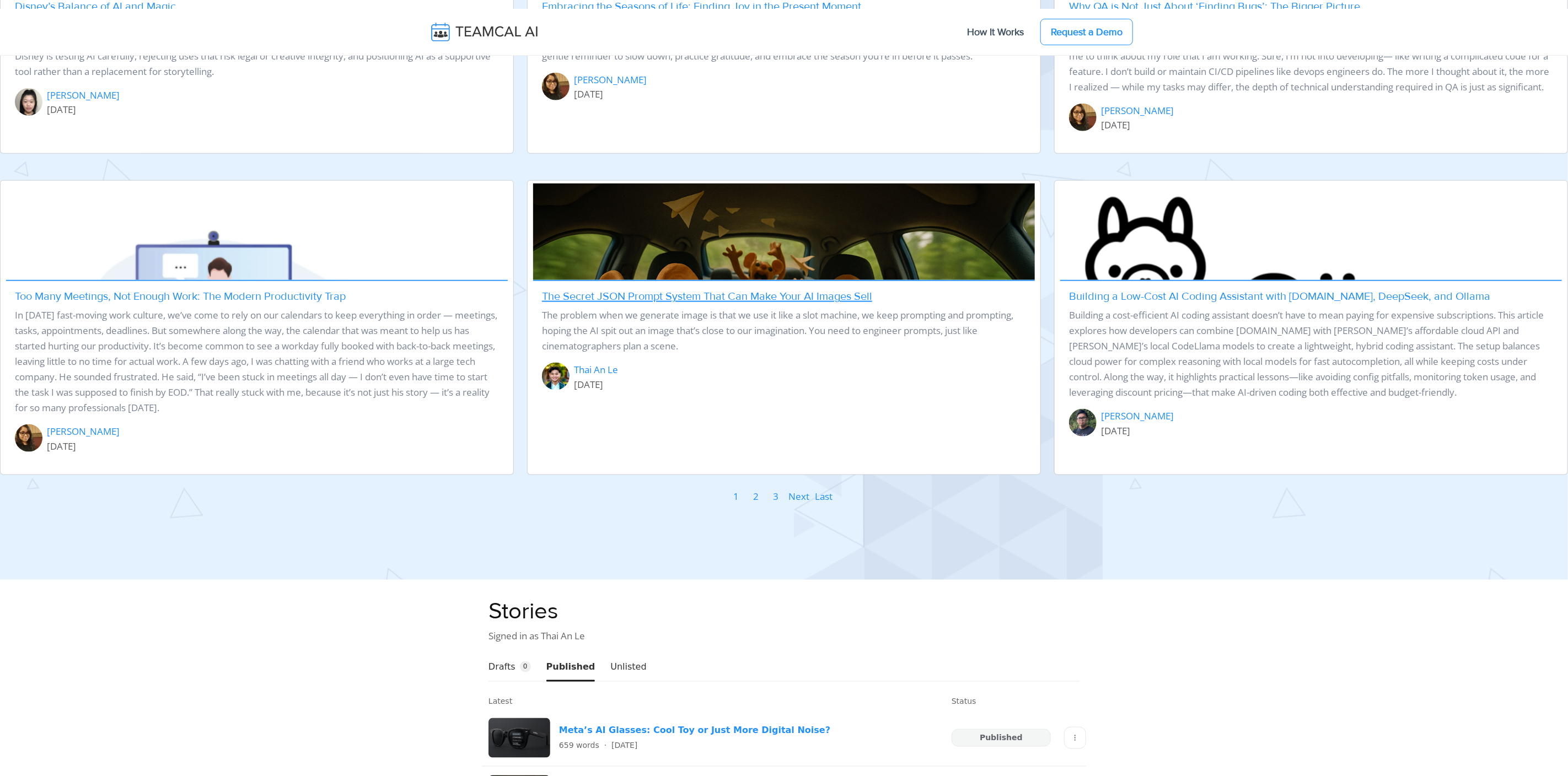
scroll to position [1088, 0]
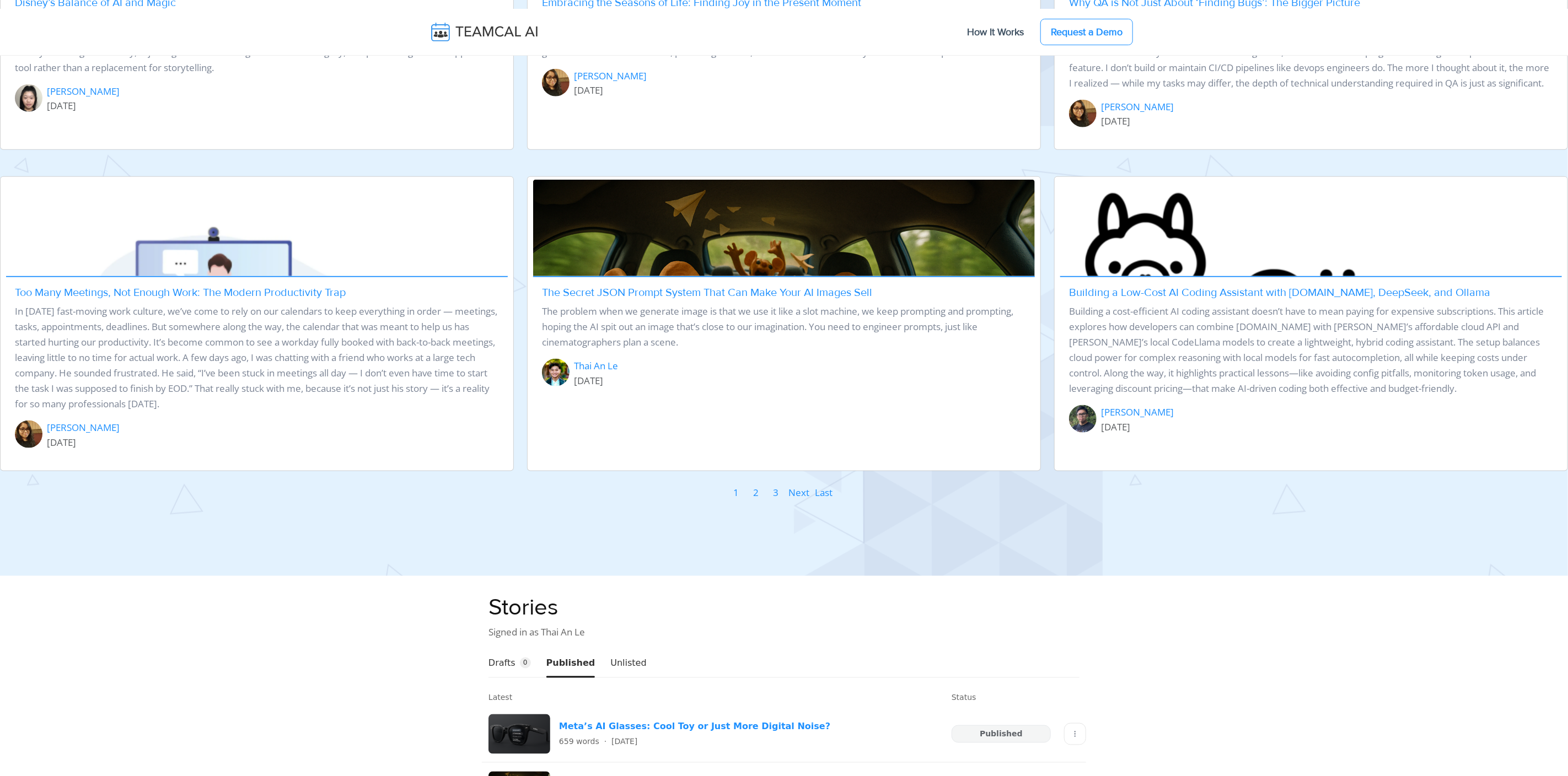
click at [755, 501] on link "2" at bounding box center [755, 492] width 7 height 16
click at [775, 501] on link "3" at bounding box center [775, 492] width 7 height 16
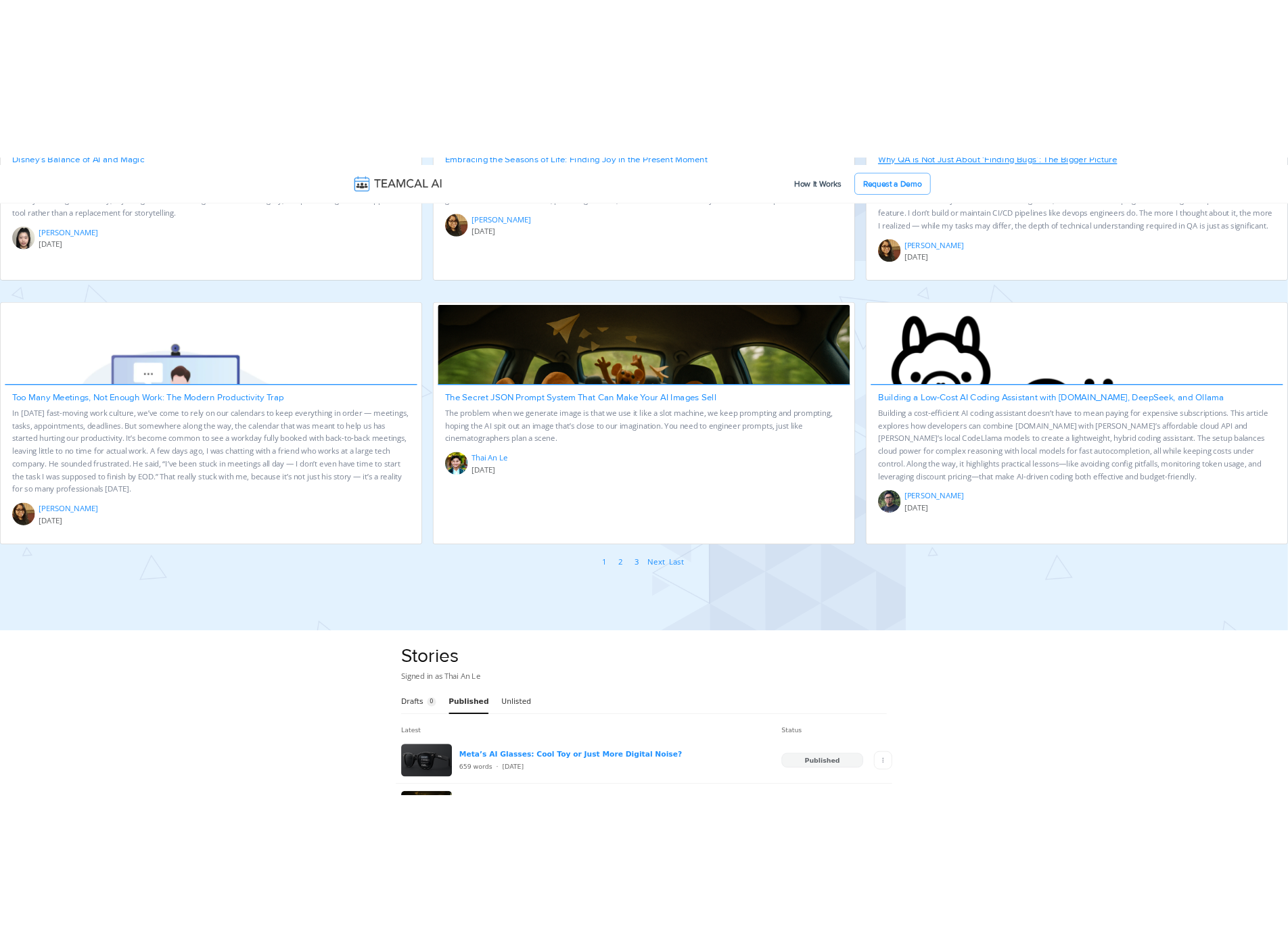
scroll to position [1373, 0]
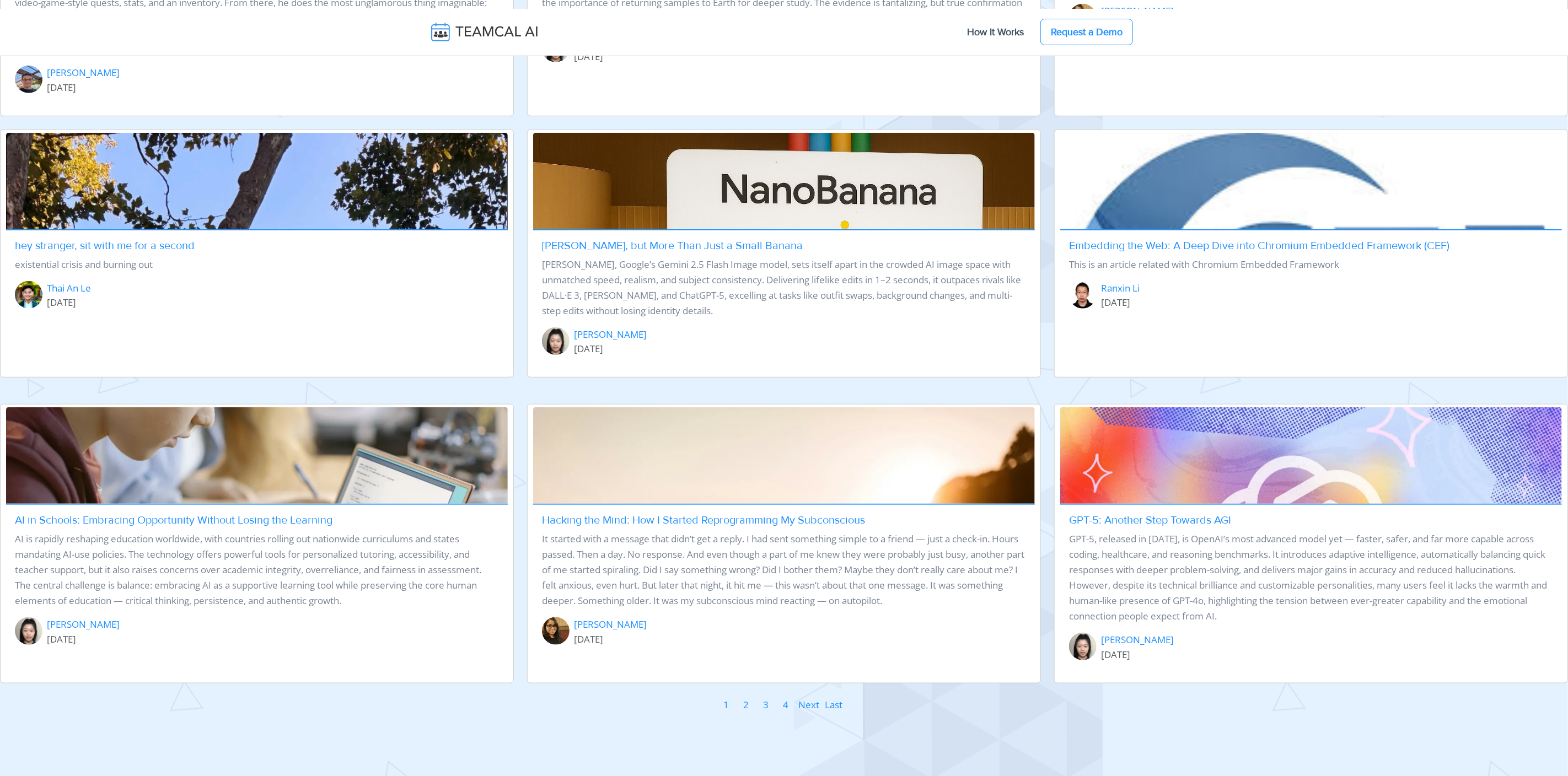
scroll to position [1239, 0]
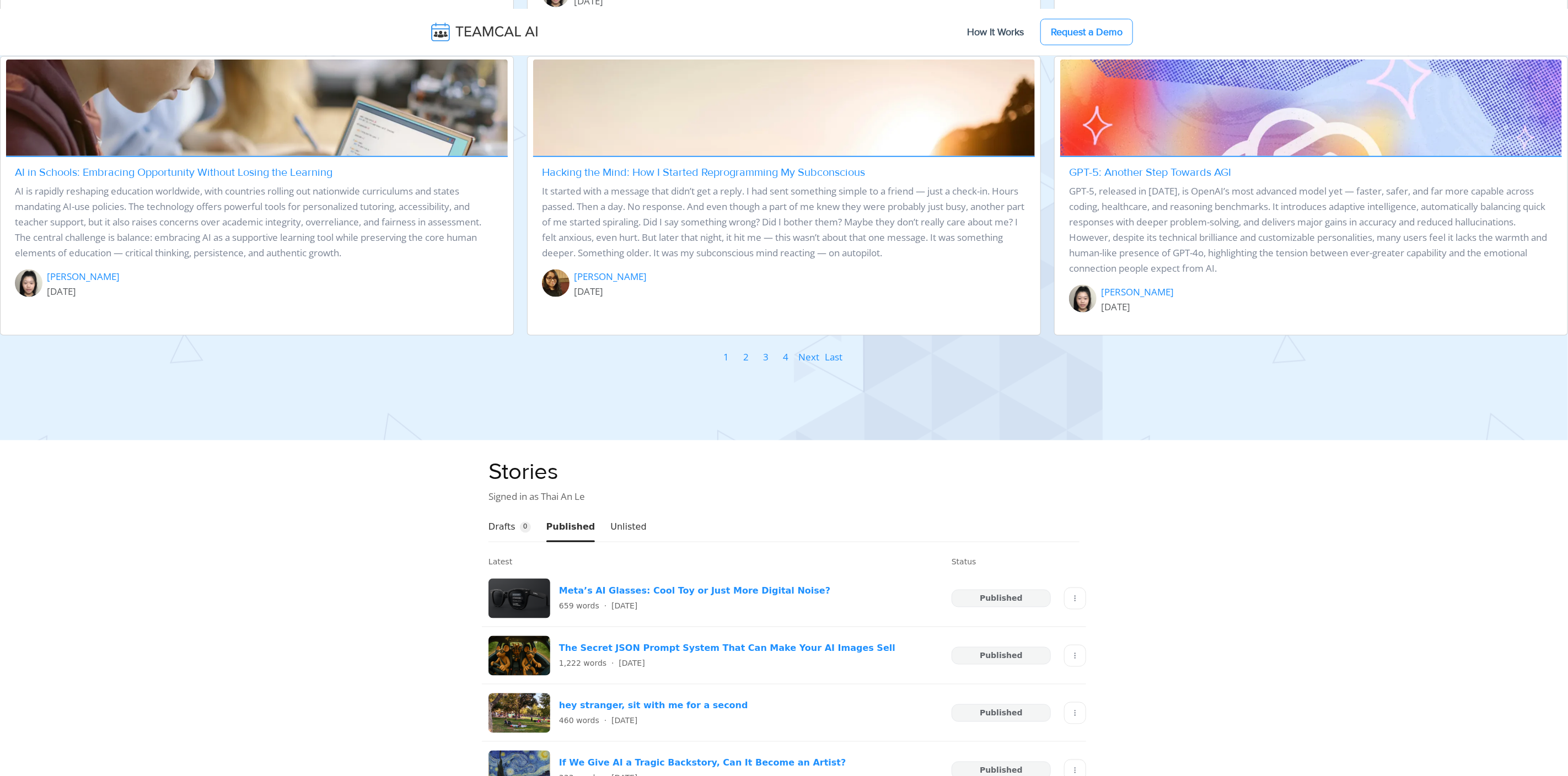
drag, startPoint x: 831, startPoint y: 360, endPoint x: 879, endPoint y: 371, distance: 49.2
click at [831, 360] on span "Last" at bounding box center [833, 357] width 18 height 13
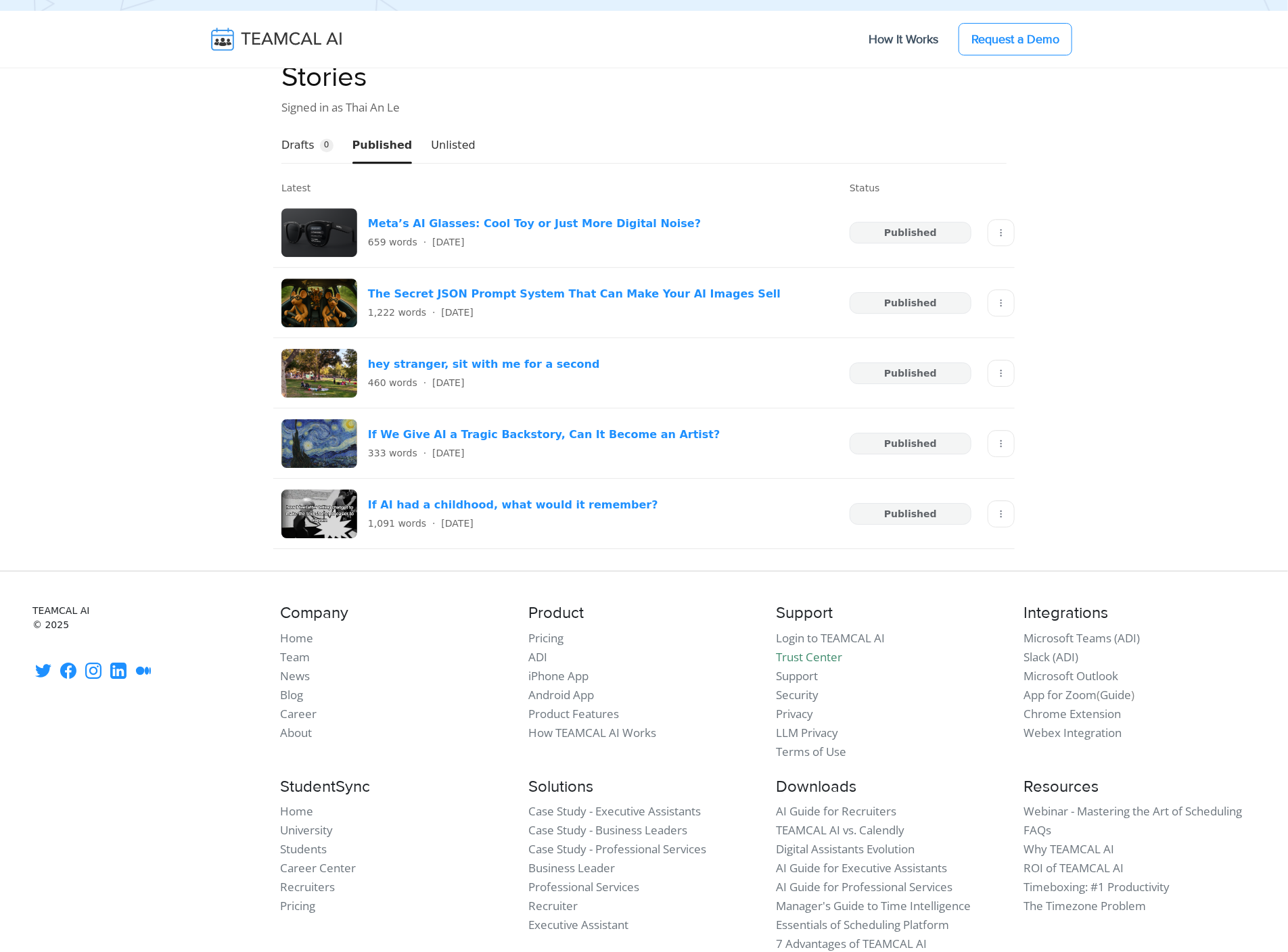
scroll to position [2301, 0]
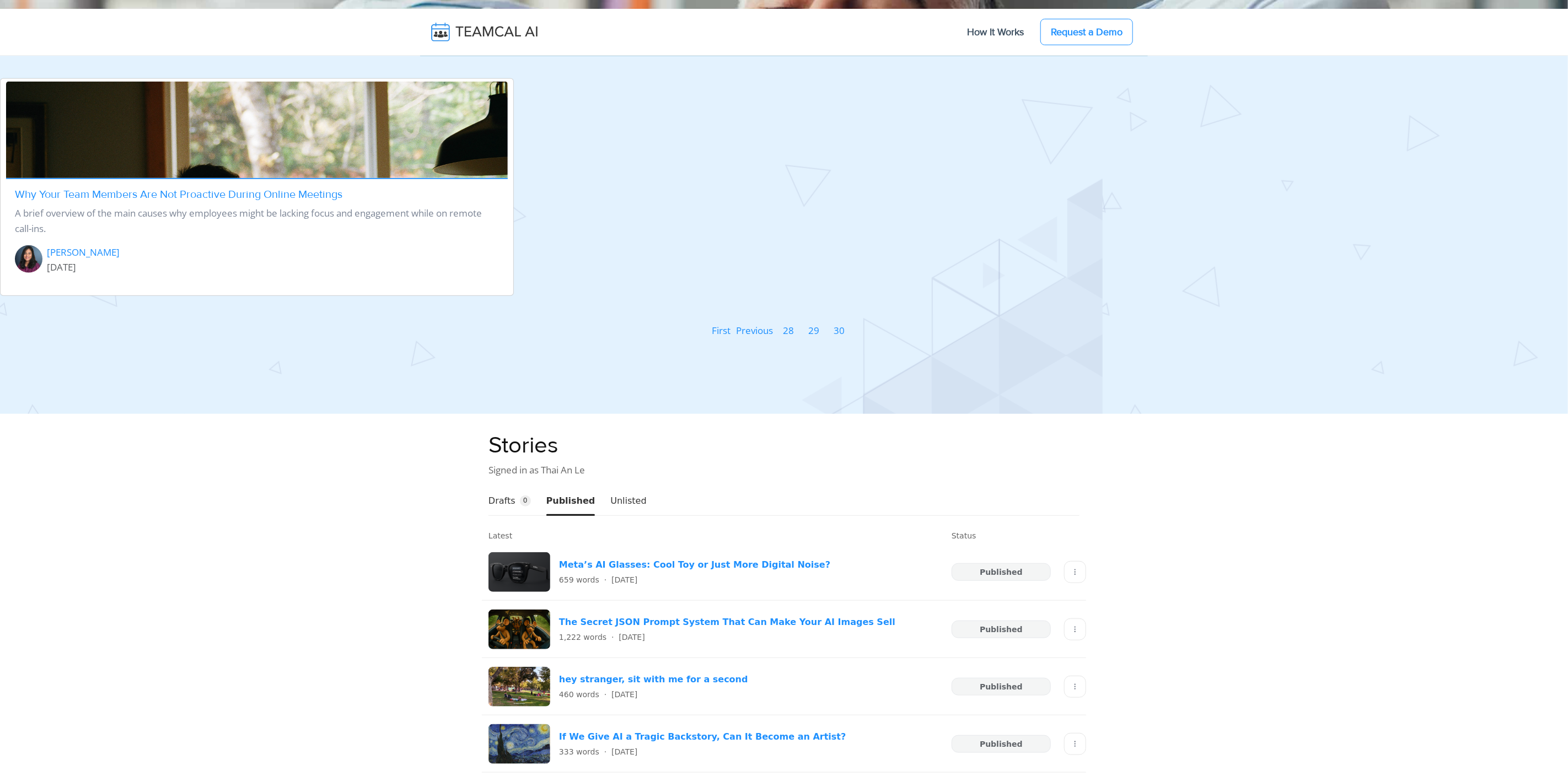
scroll to position [511, 0]
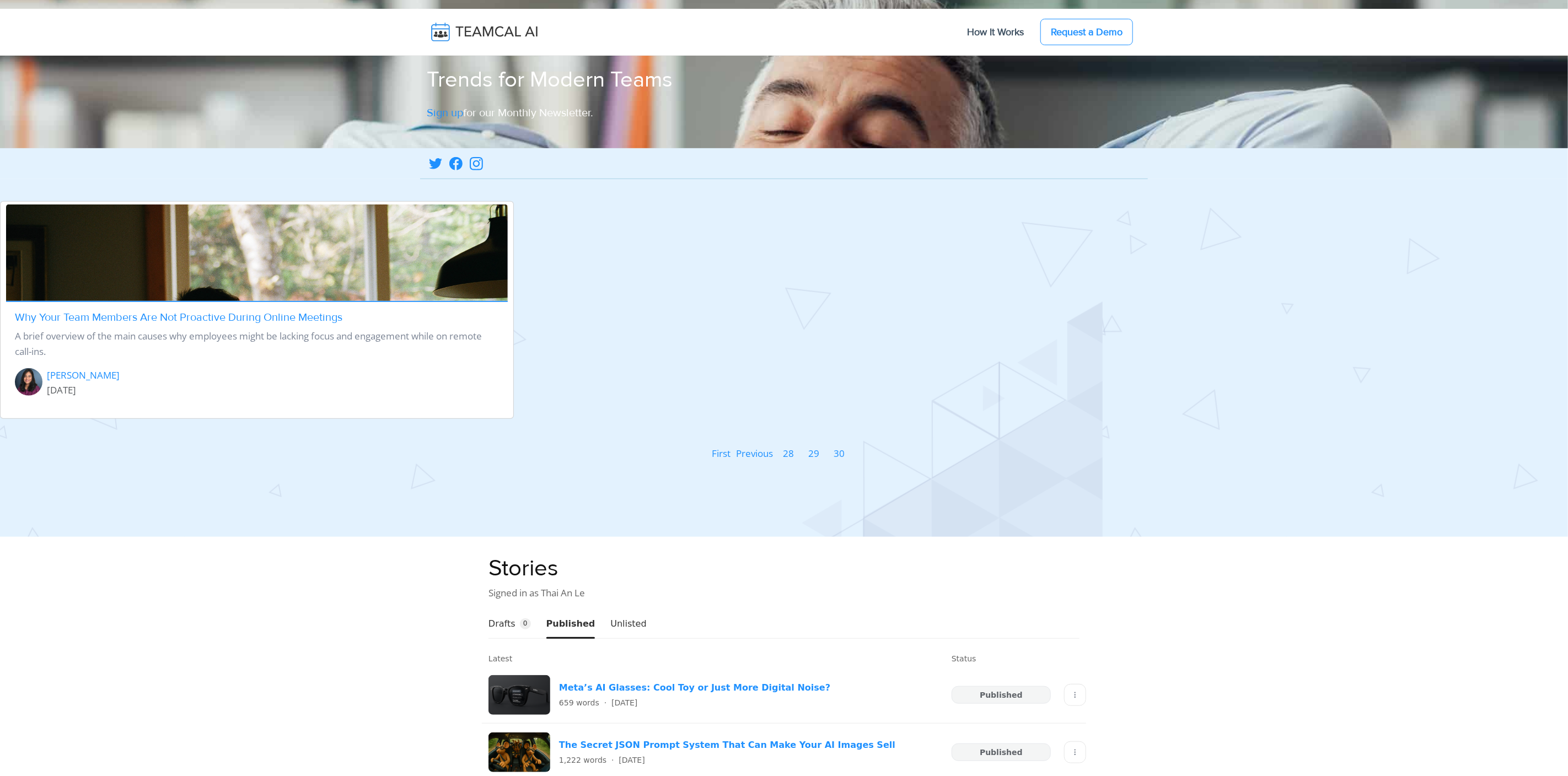
drag, startPoint x: 721, startPoint y: 453, endPoint x: 783, endPoint y: 435, distance: 64.6
click at [721, 453] on span "First" at bounding box center [721, 453] width 19 height 13
